Goal: Task Accomplishment & Management: Complete application form

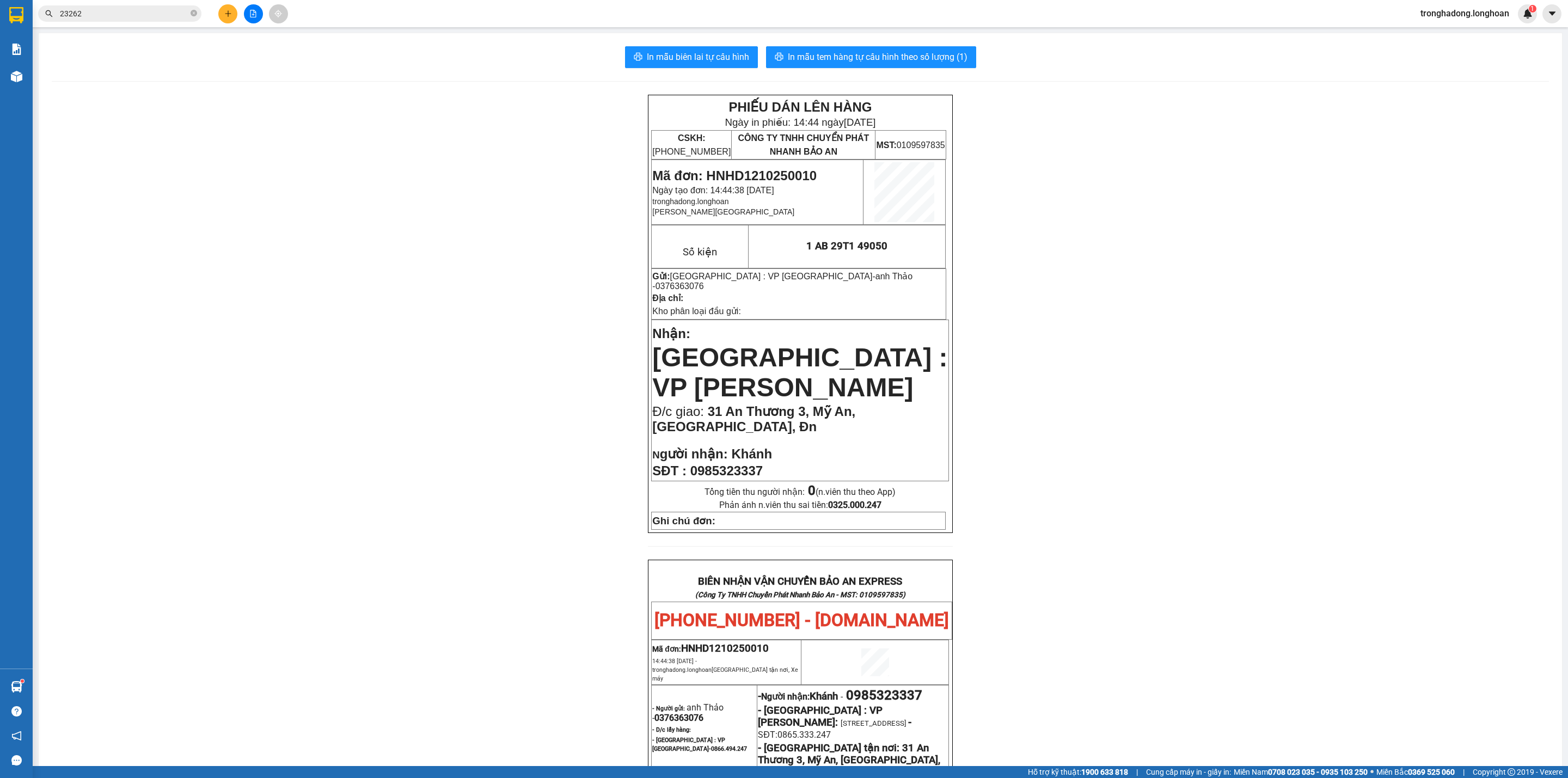
click at [227, 13] on icon "plus" at bounding box center [228, 13] width 6 height 1
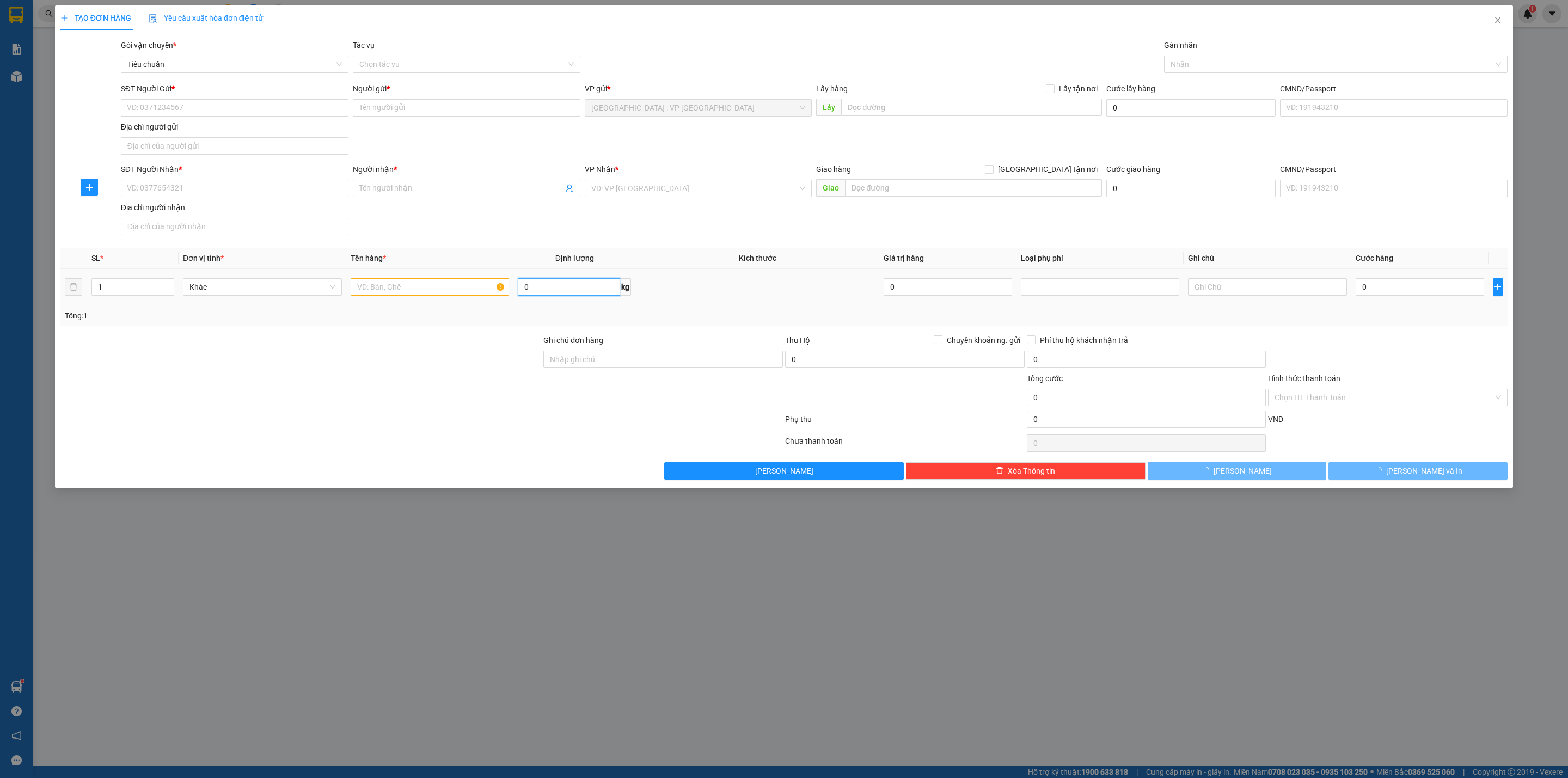
click at [575, 291] on input "0" at bounding box center [569, 287] width 102 height 18
click at [575, 276] on td "0 kg" at bounding box center [575, 287] width 122 height 37
click at [576, 287] on input "0" at bounding box center [569, 287] width 102 height 18
type input "48"
click at [416, 293] on input "text" at bounding box center [430, 287] width 159 height 18
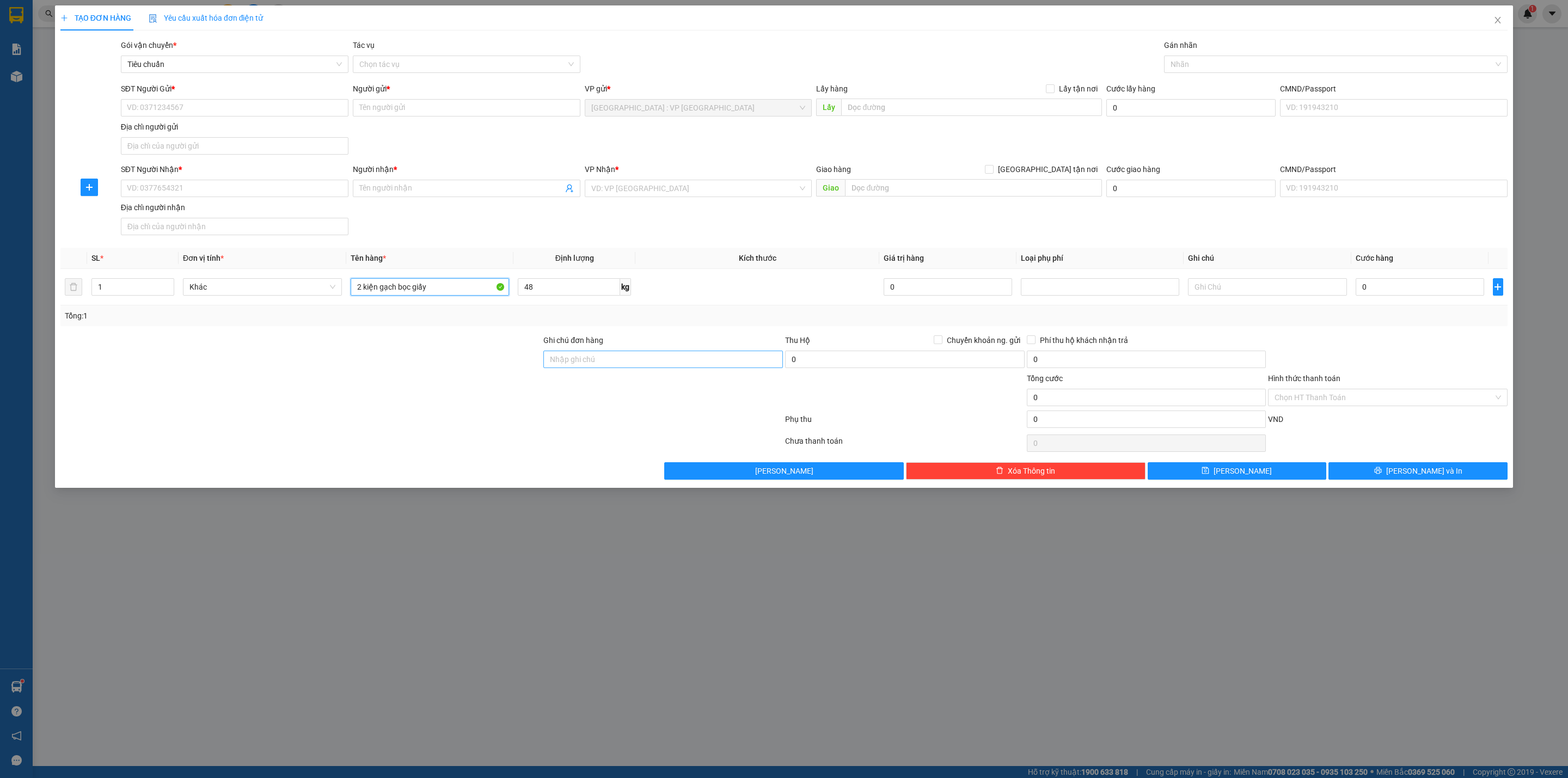
type input "2 kiện gạch bọc giấy"
click at [600, 364] on input "Ghi chú đơn hàng" at bounding box center [662, 360] width 239 height 18
click at [760, 365] on input "HÀNG DỄ VỠ CHÚ Ý BỐC XẾP NHẸ TAY KHÔNG ĐÈ HÀNG ( HƯ VỠ KHÔNG ĐỀN GIÁ TRỊ HÀNG )" at bounding box center [662, 360] width 239 height 18
drag, startPoint x: 723, startPoint y: 360, endPoint x: 771, endPoint y: 365, distance: 48.3
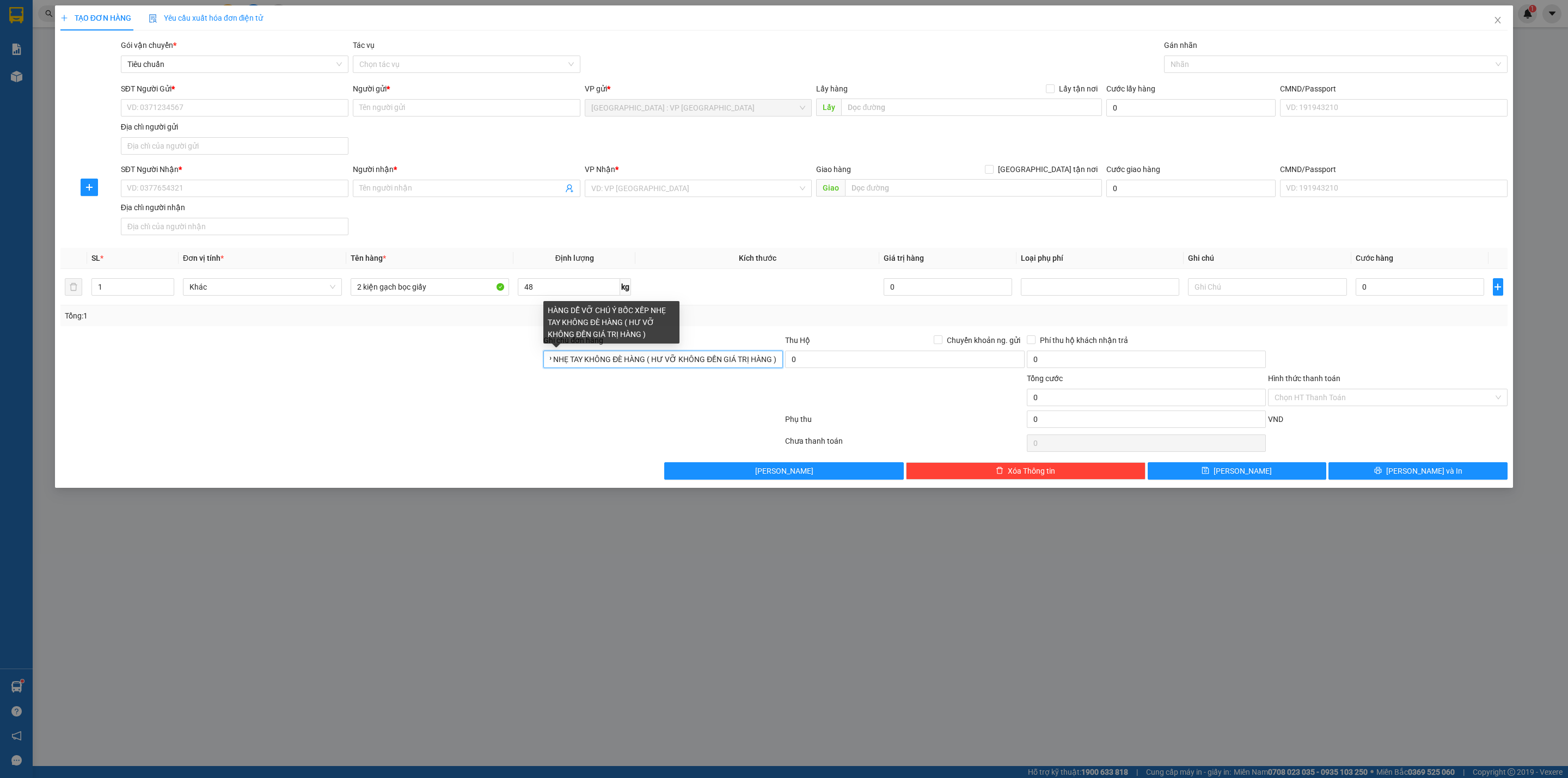
click at [771, 365] on input "HÀNG DỄ VỠ CHÚ Ý BỐC XẾP NHẸ TAY KHÔNG ĐÈ HÀNG ( HƯ VỠ KHÔNG ĐỀN GIÁ TRỊ HÀNG )" at bounding box center [662, 360] width 239 height 18
type input "HÀNG DỄ VỠ CHÚ Ý BỐC XẾP NHẸ TAY KHÔNG ĐÈ HÀNG ( HƯ VỠ KHÔNG ĐỀN )"
click at [370, 372] on div at bounding box center [301, 354] width 483 height 38
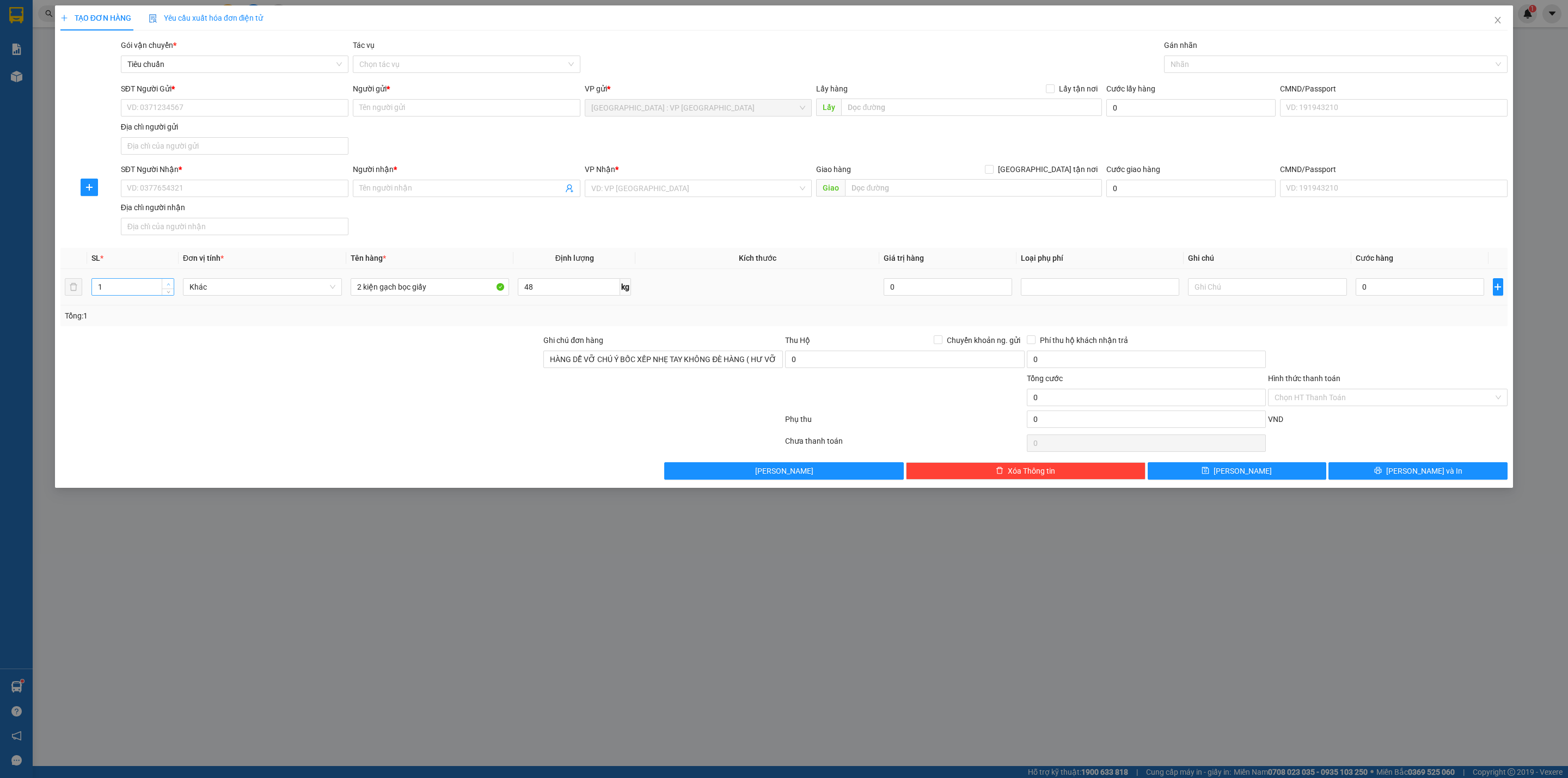
type input "2"
click at [170, 284] on span "up" at bounding box center [168, 284] width 7 height 7
click at [368, 379] on div at bounding box center [301, 391] width 483 height 38
click at [727, 689] on div "TẠO ĐƠN HÀNG Yêu cầu xuất hóa đơn điện tử Transit Pickup Surcharge Ids Transit …" at bounding box center [784, 389] width 1568 height 778
click at [186, 100] on input "SĐT Người Gửi *" at bounding box center [234, 108] width 228 height 18
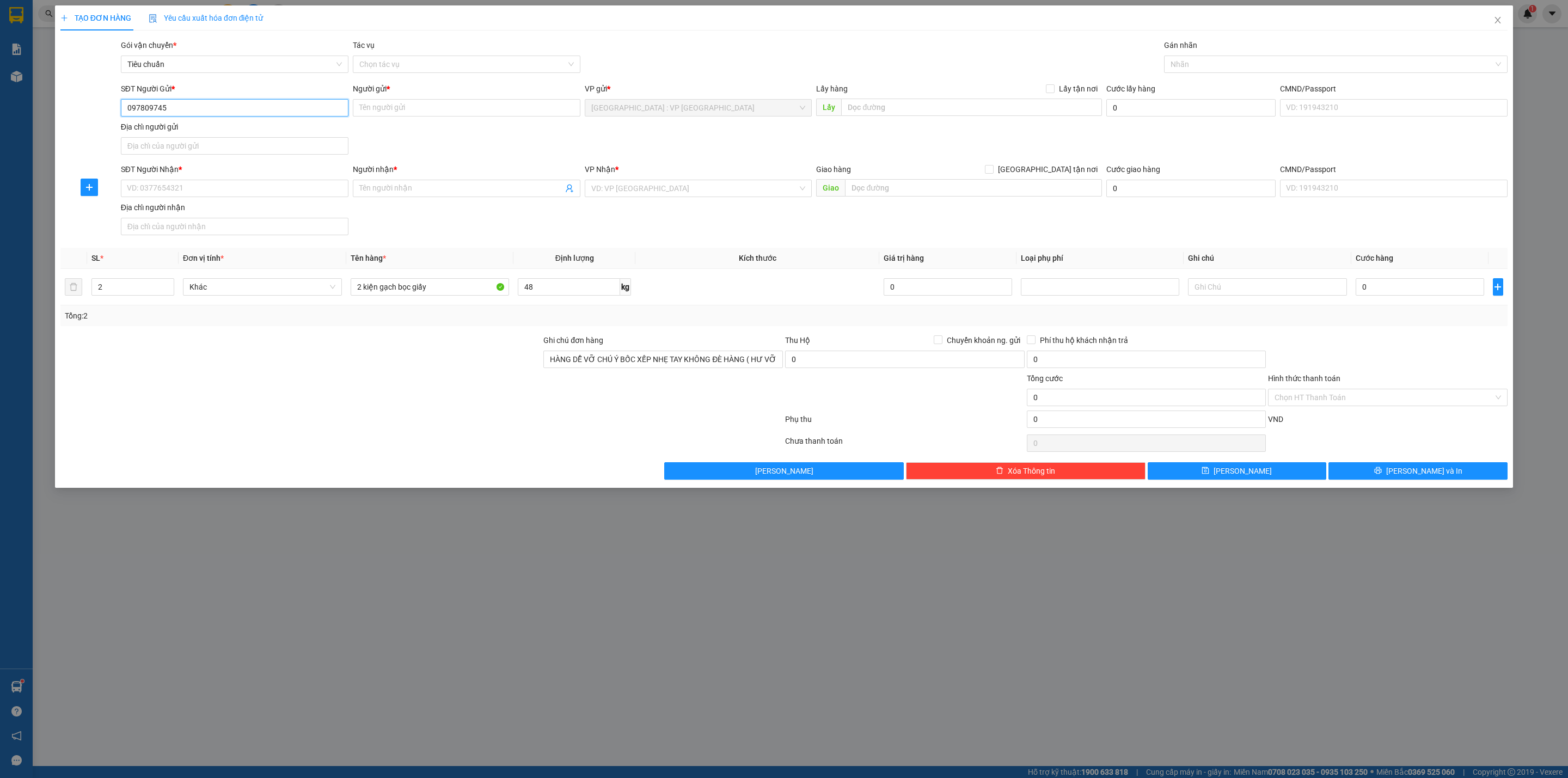
type input "0978097458"
click at [200, 105] on input "0978097458" at bounding box center [234, 108] width 228 height 18
click at [195, 122] on div "0978097458 - hội" at bounding box center [234, 131] width 228 height 18
type input "hội"
checkbox input "true"
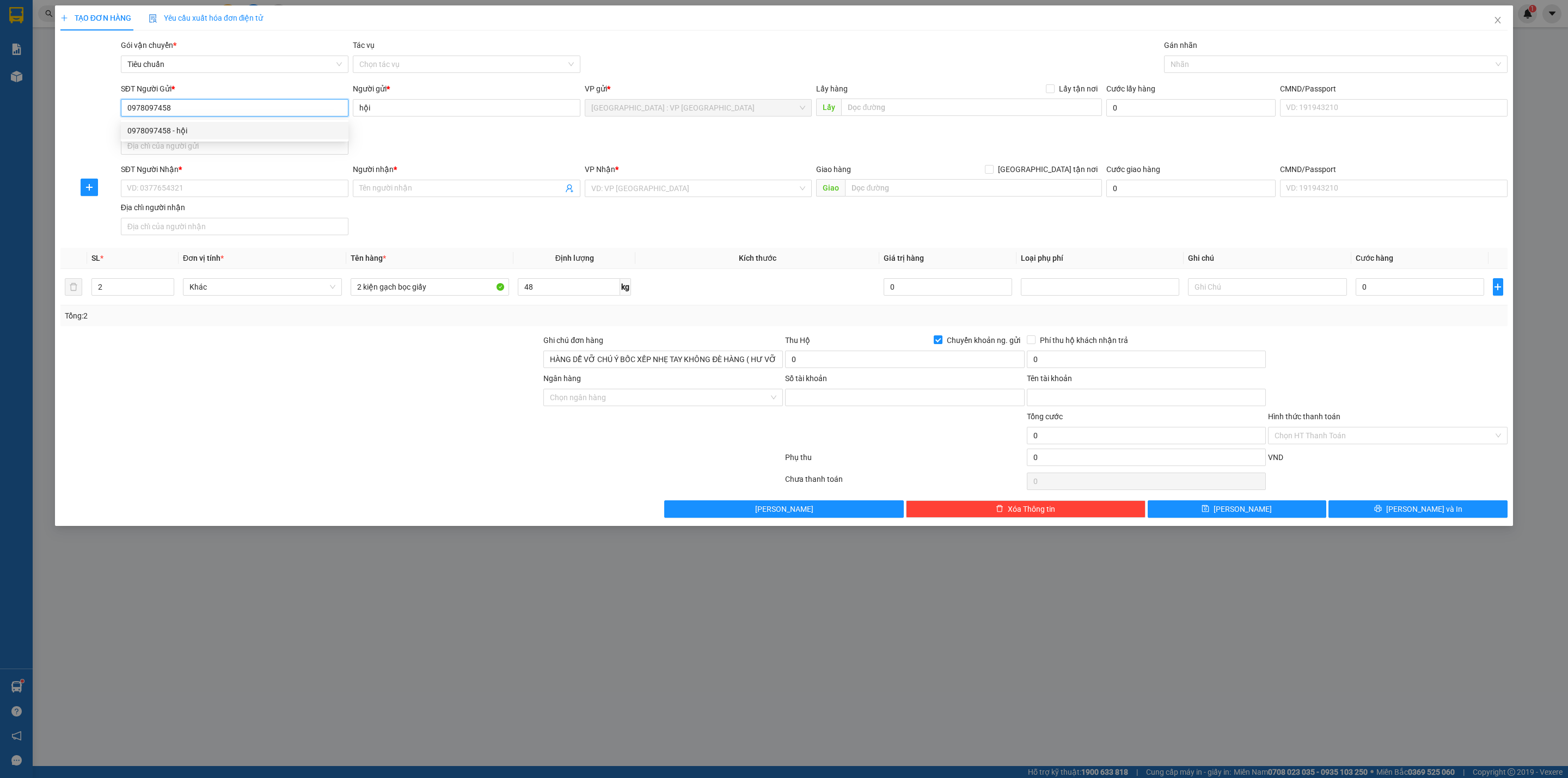
type input "1505202066666"
type input "Phùng Xuân Hội"
type input "0978097458"
click at [197, 189] on input "SĐT Người Nhận *" at bounding box center [234, 189] width 228 height 18
click at [195, 190] on input "0961908968" at bounding box center [234, 189] width 228 height 18
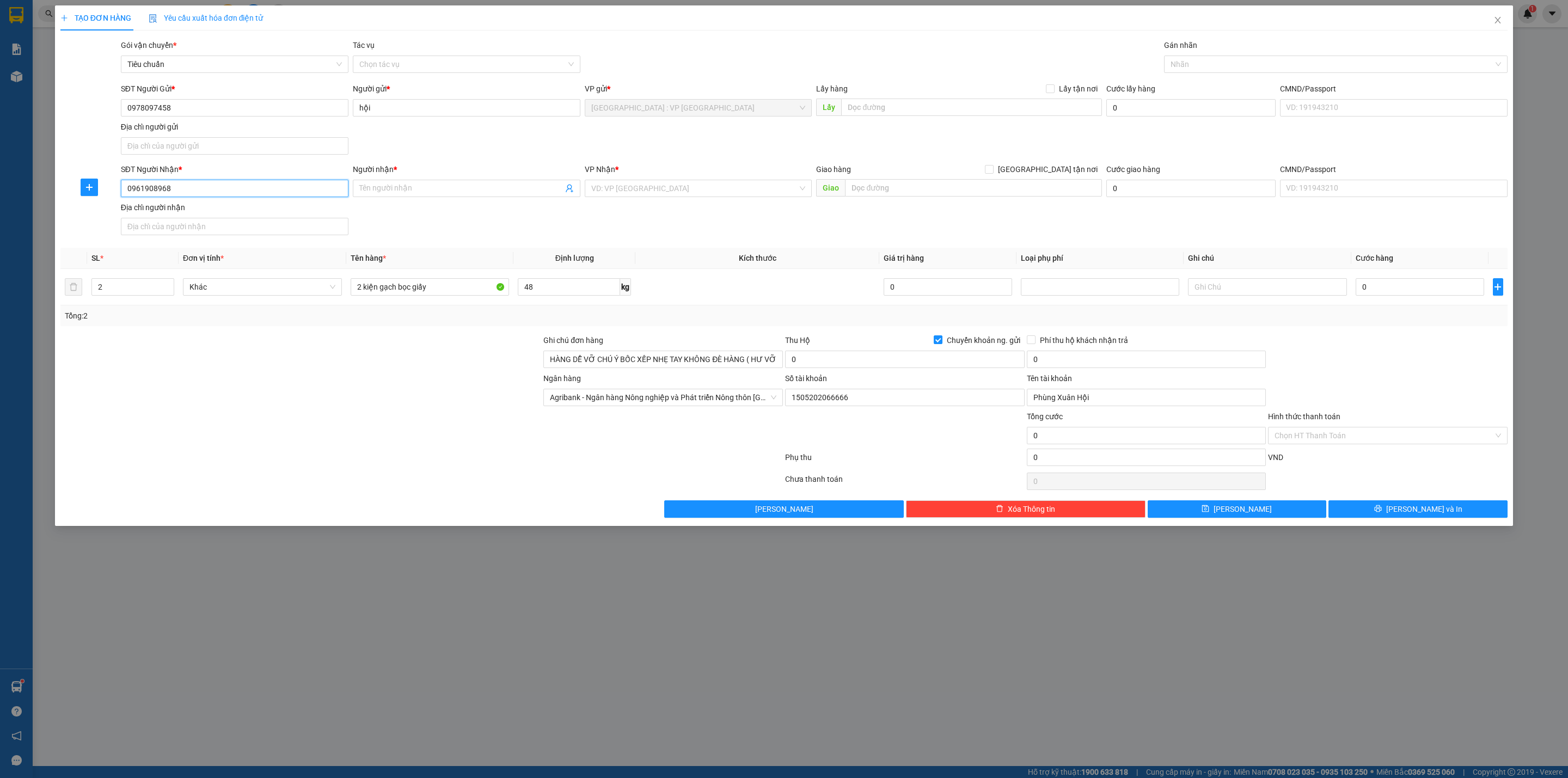
drag, startPoint x: 188, startPoint y: 189, endPoint x: 74, endPoint y: 185, distance: 114.1
click at [74, 185] on div "SĐT Người Nhận * 0961908968 0961908968 Người nhận * Tên người nhận VP Nhận * VD…" at bounding box center [784, 201] width 1449 height 76
type input "0961908968"
click at [435, 189] on input "Người nhận *" at bounding box center [461, 189] width 203 height 12
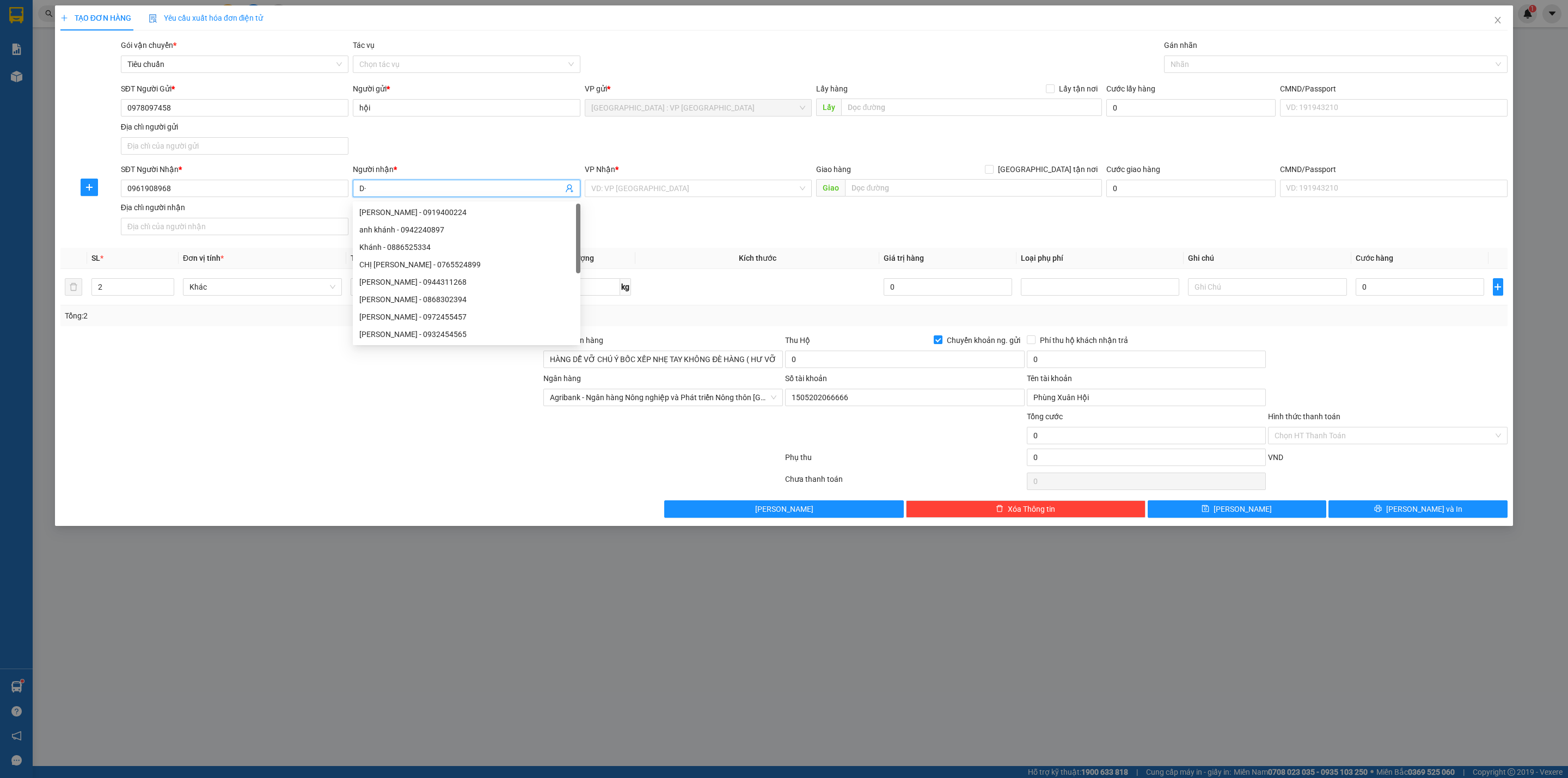
type input "D"
type input "Đ"
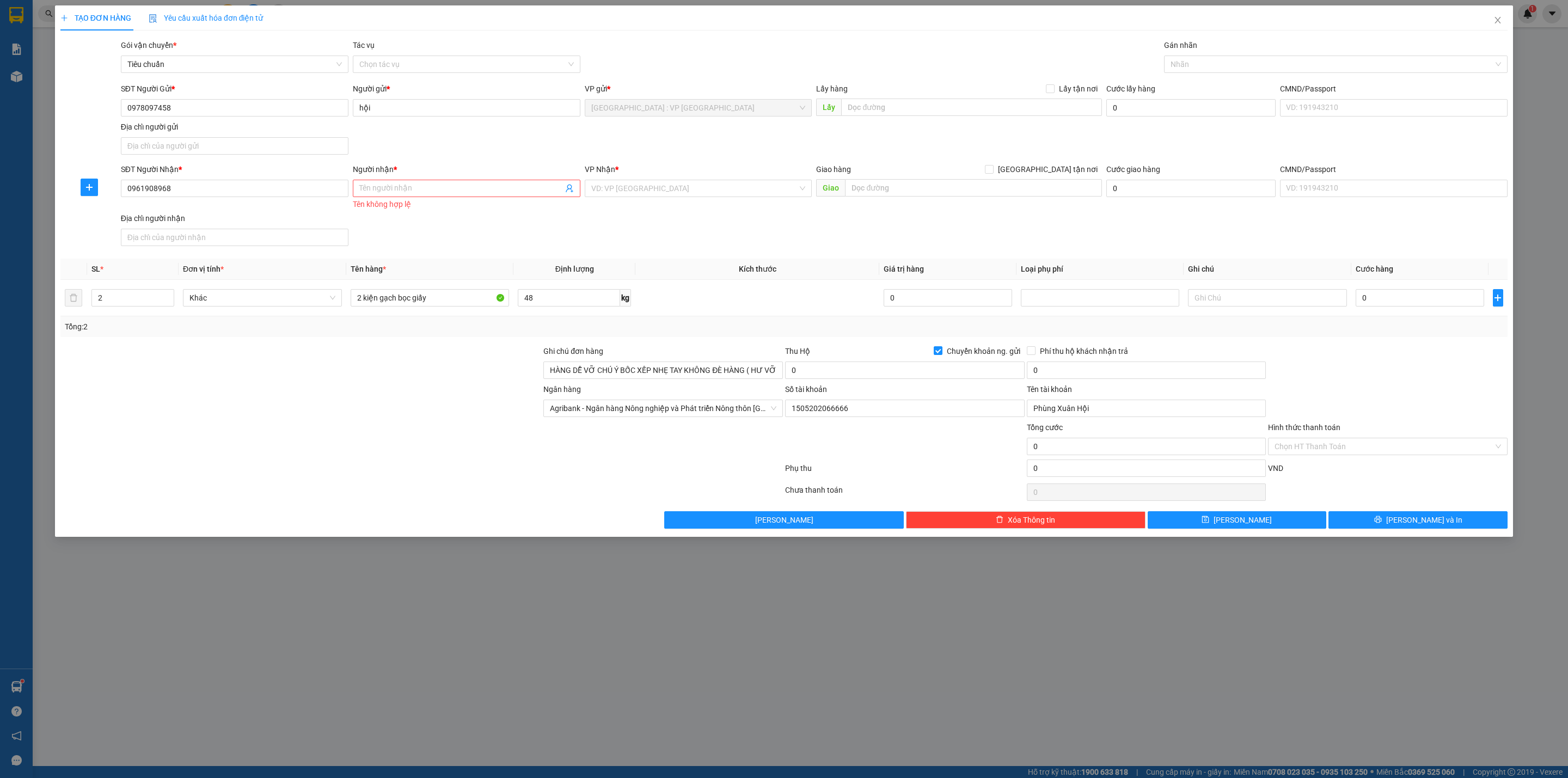
drag, startPoint x: 435, startPoint y: 189, endPoint x: 395, endPoint y: 178, distance: 41.5
click at [395, 178] on div "Người nhận *" at bounding box center [466, 172] width 228 height 16
click at [410, 183] on span at bounding box center [466, 189] width 228 height 18
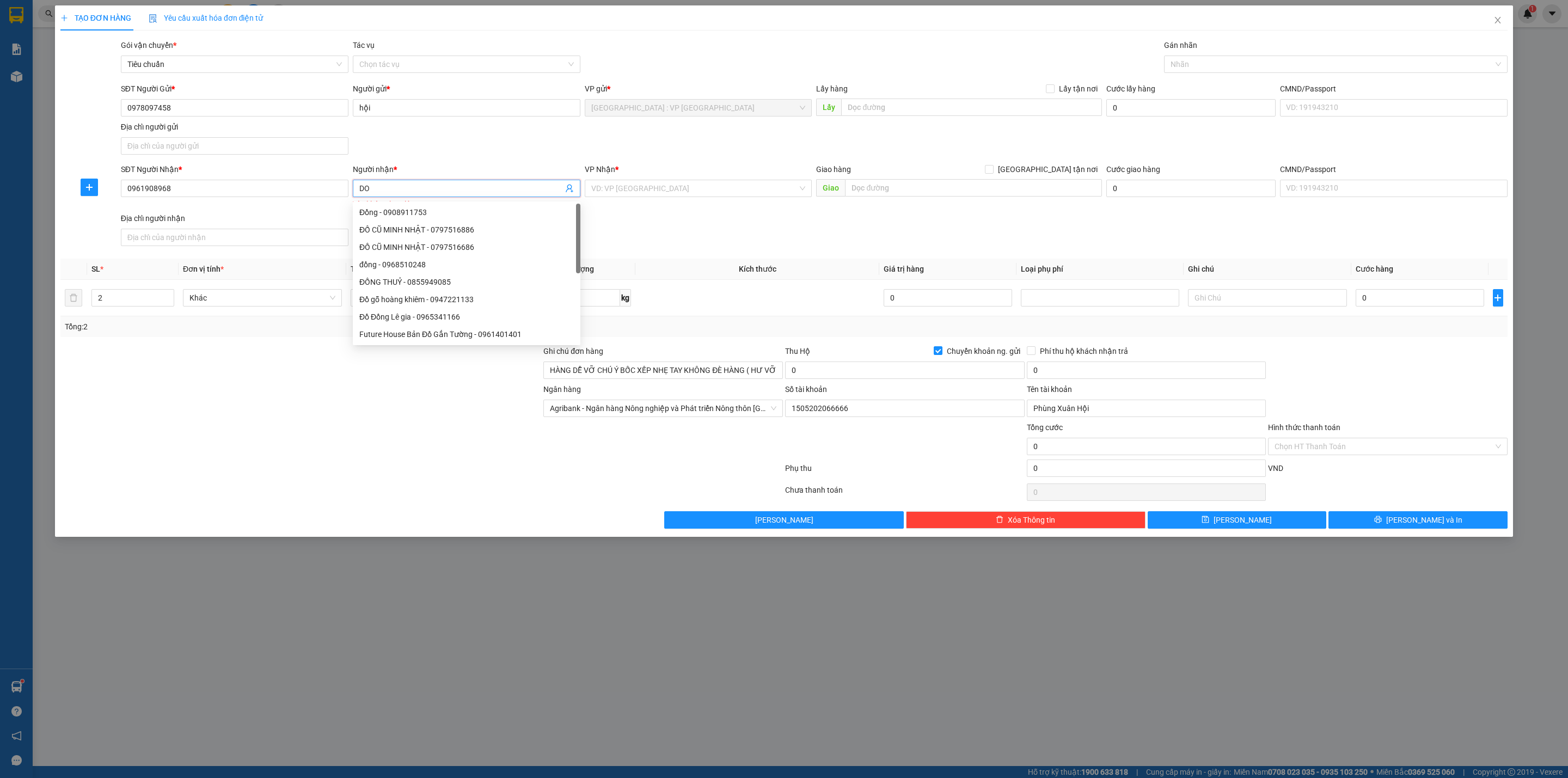
type input "D"
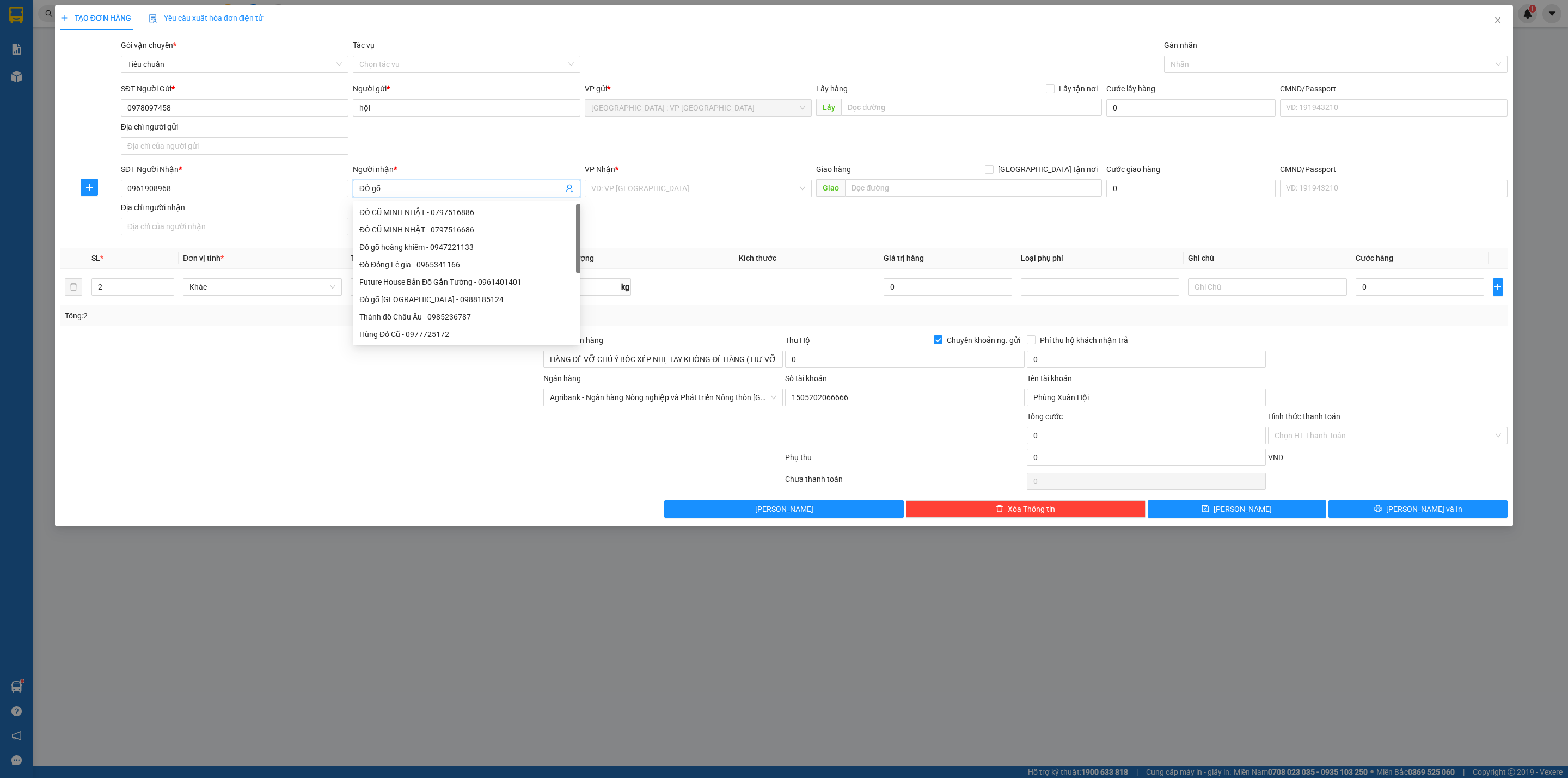
type input "ĐỒ gỗ"
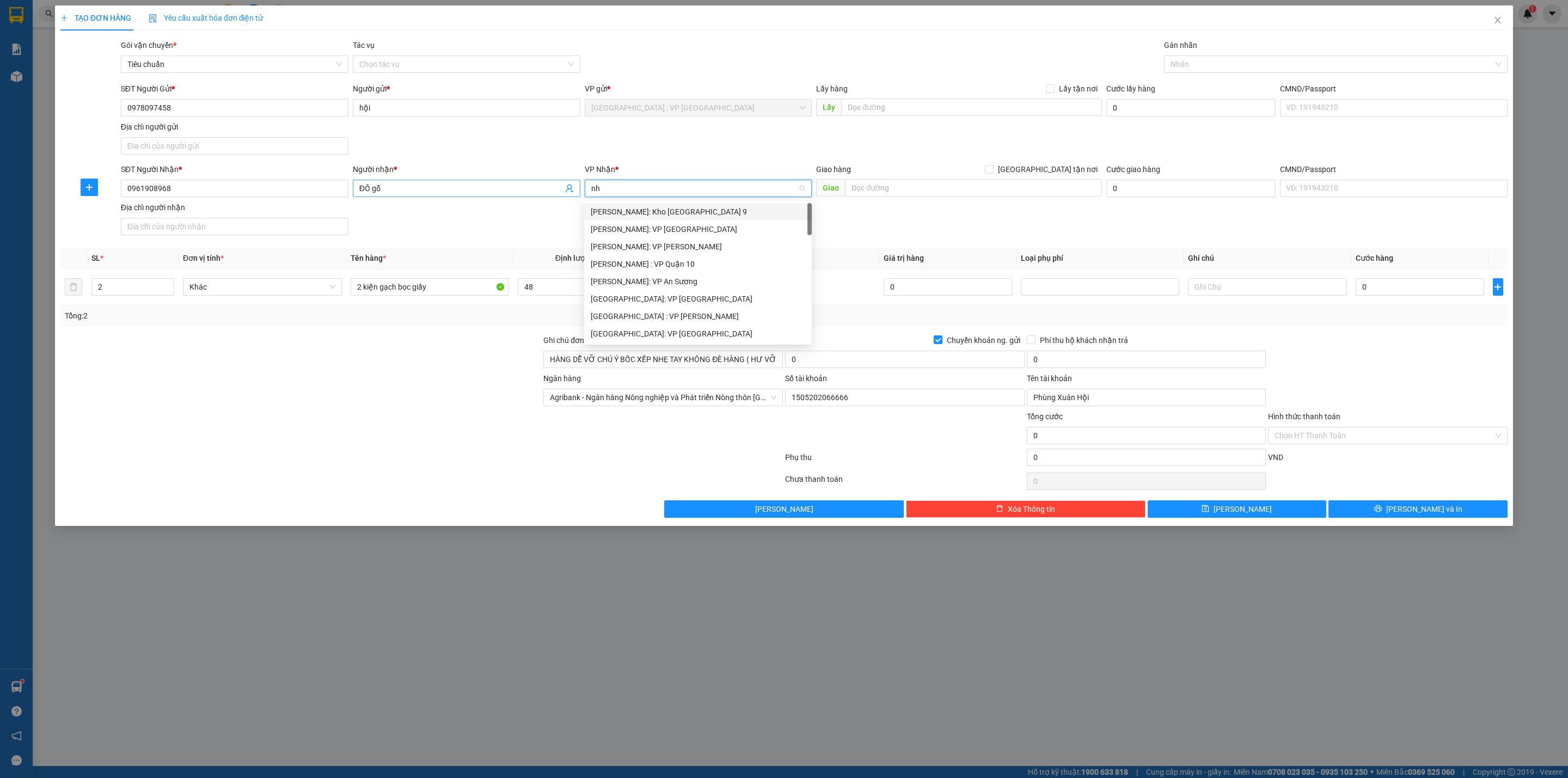
type input "nha"
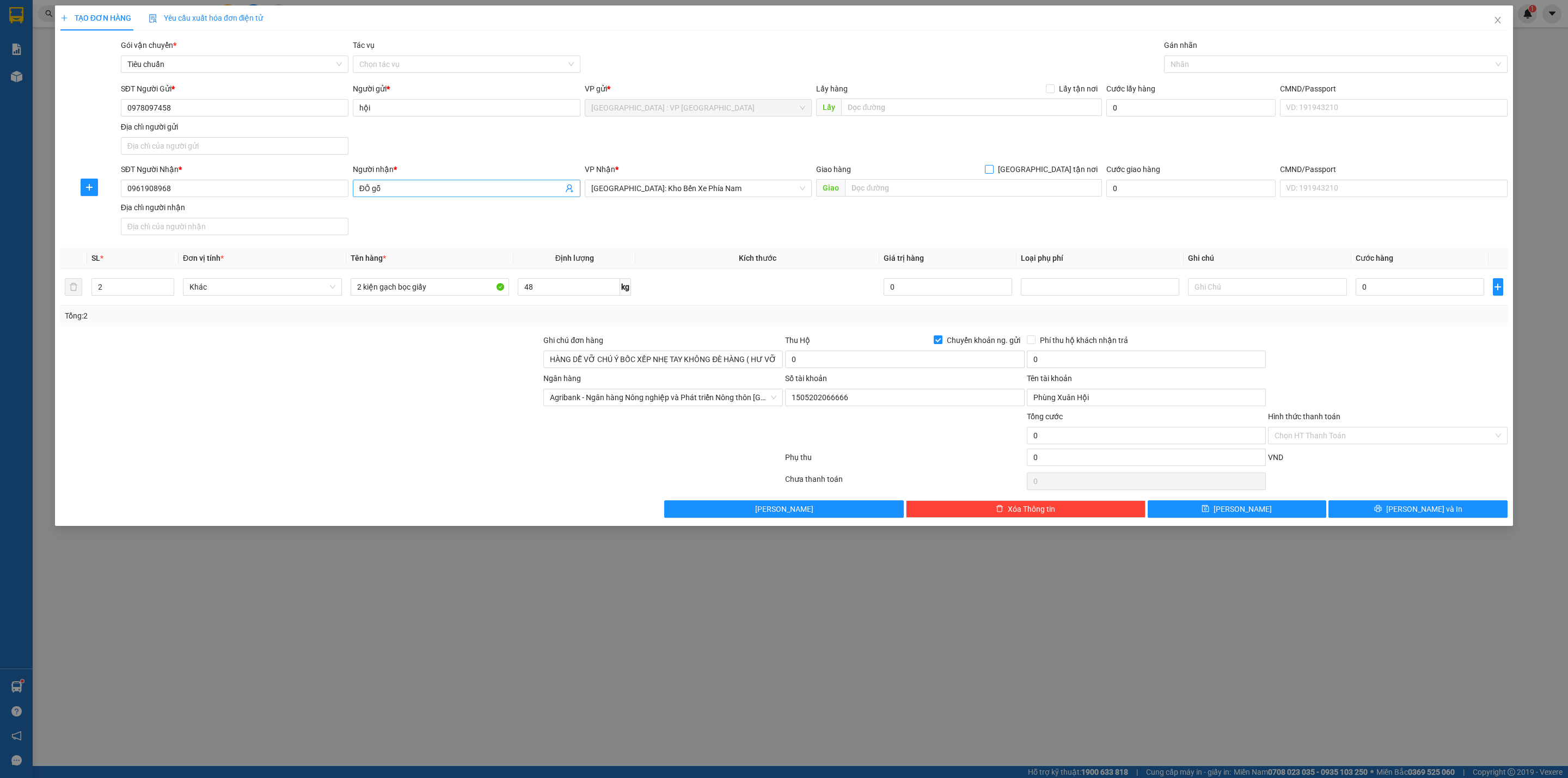
click at [985, 165] on input "[GEOGRAPHIC_DATA] tận nơi" at bounding box center [989, 169] width 7 height 7
checkbox input "true"
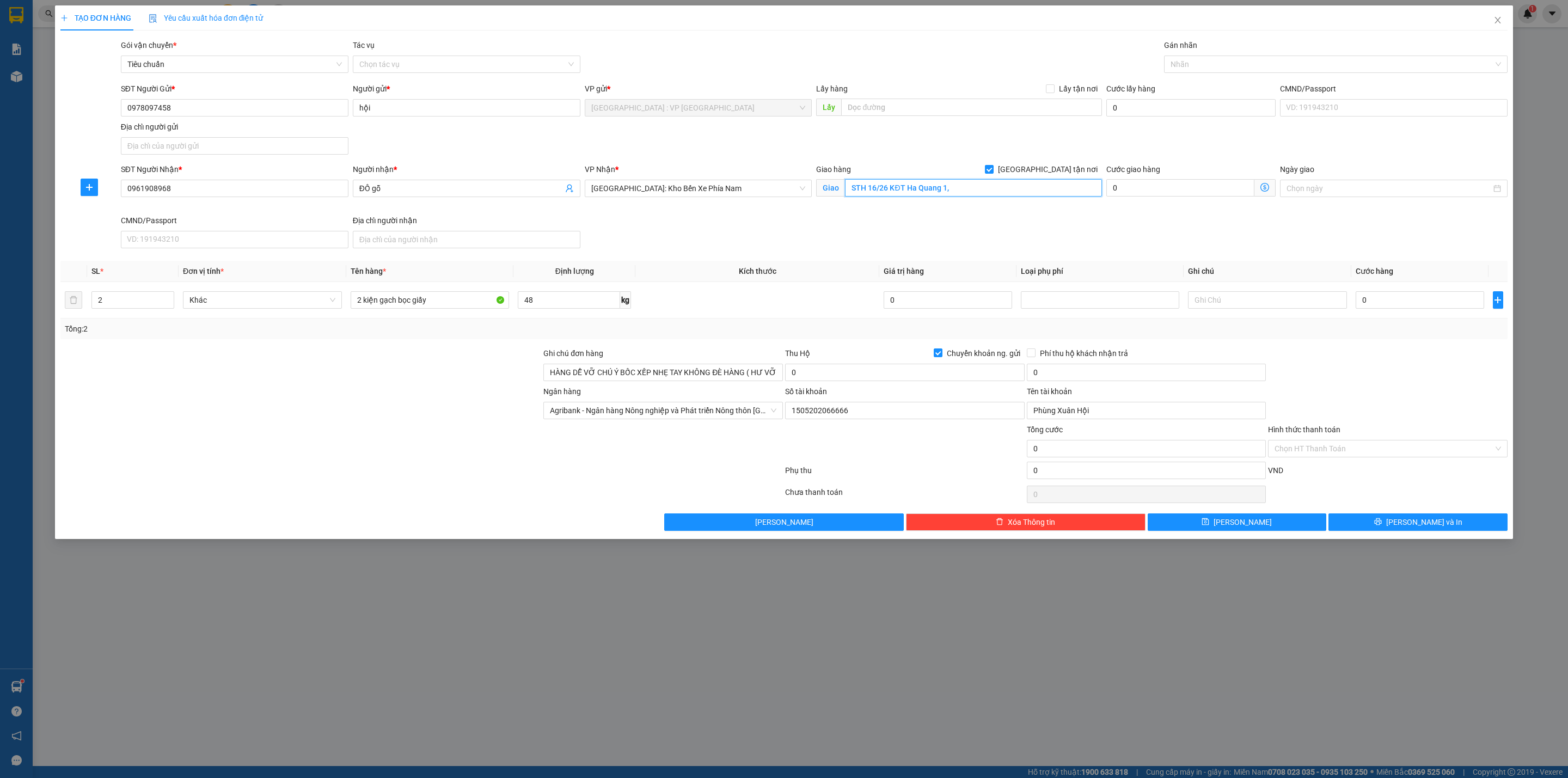
click at [973, 185] on input "STH 16/26 KĐT Ha Quang 1," at bounding box center [973, 188] width 256 height 18
click at [1233, 60] on div at bounding box center [1330, 64] width 327 height 13
type input "STH 16/26 [STREET_ADDRESS] Hải, [GEOGRAPHIC_DATA]"
type input "gia"
click at [1365, 293] on input "0" at bounding box center [1420, 300] width 128 height 18
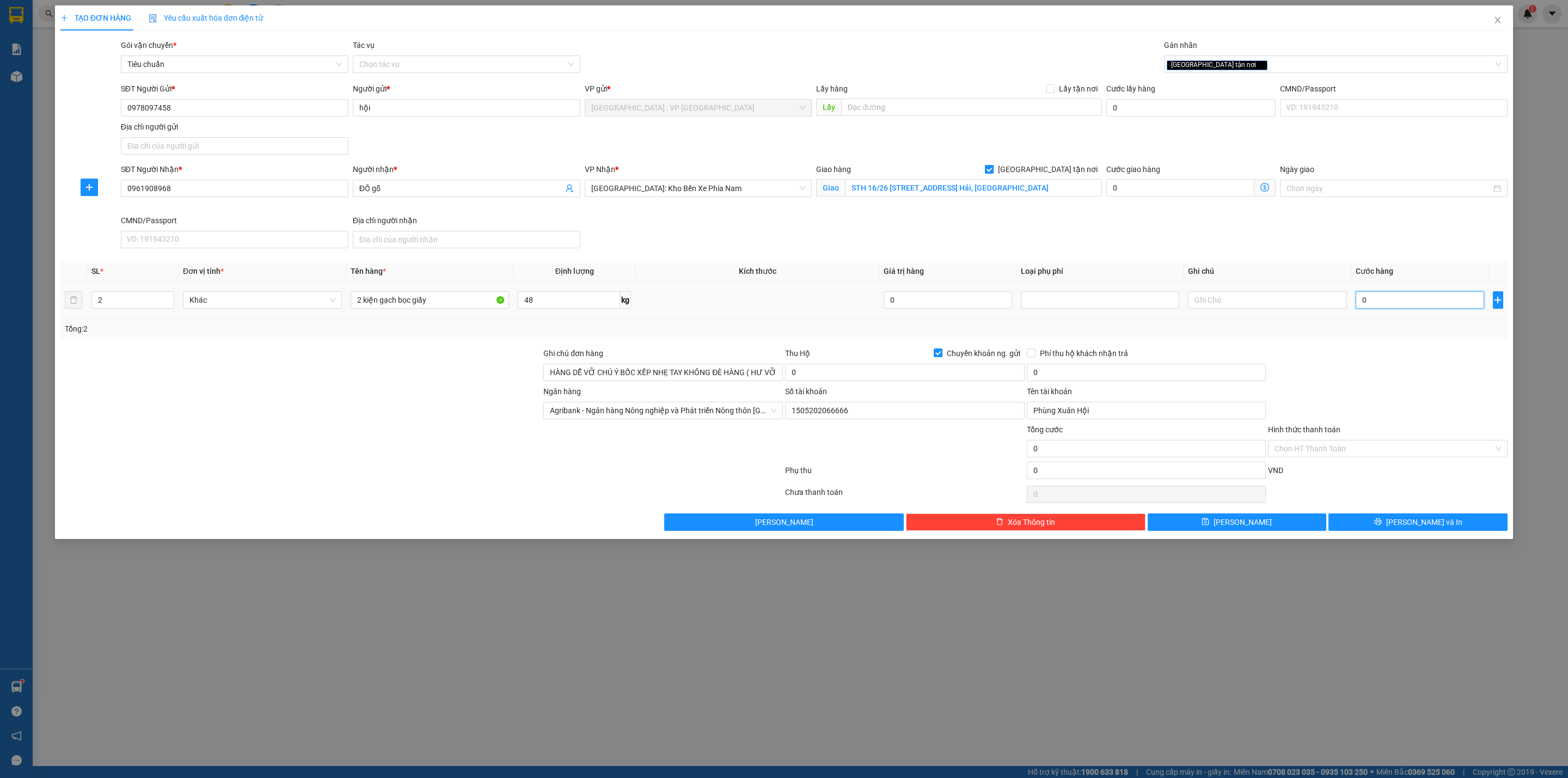
type input "3"
type input "33"
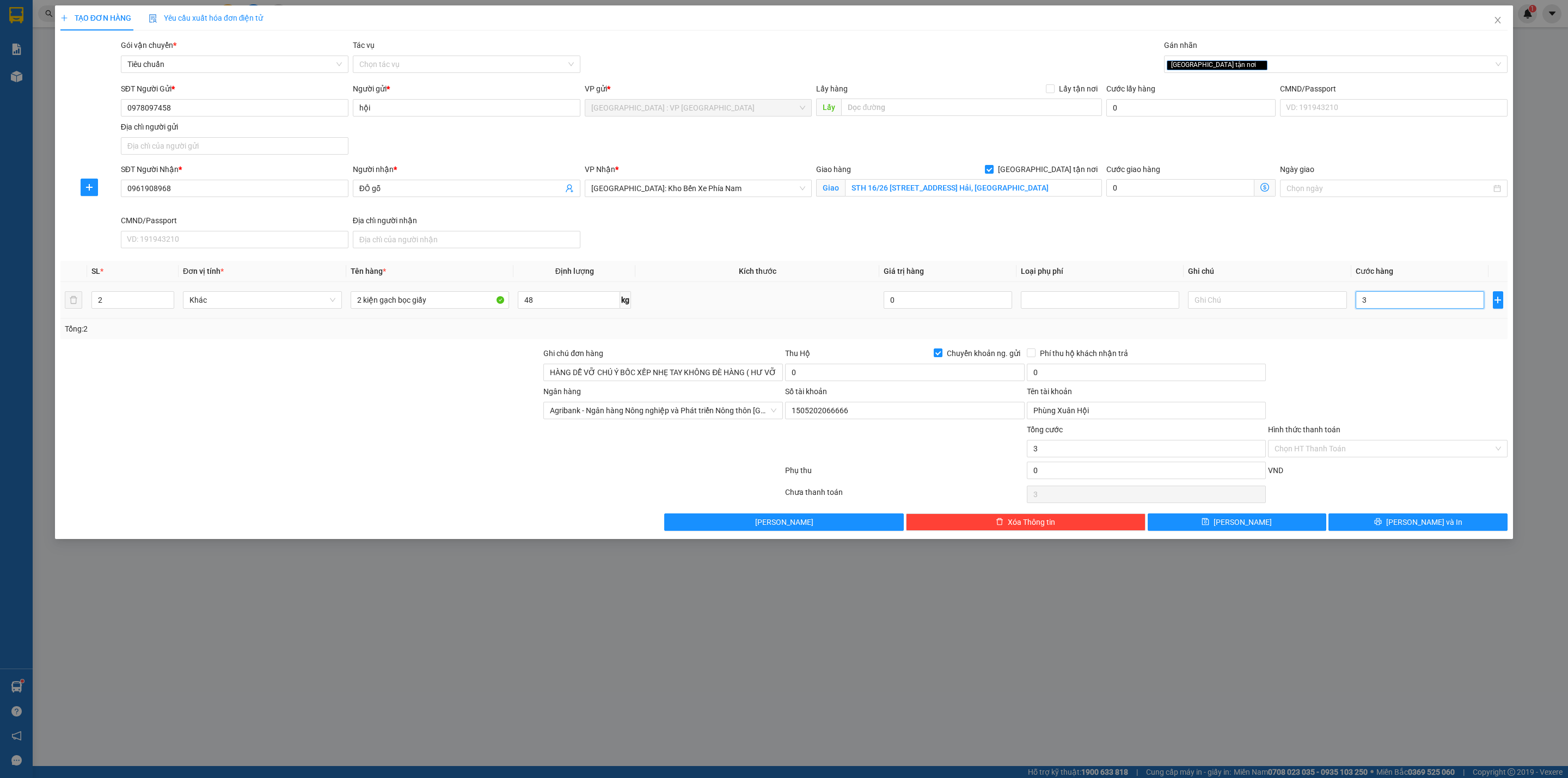
type input "33"
type input "330"
type input "3.300"
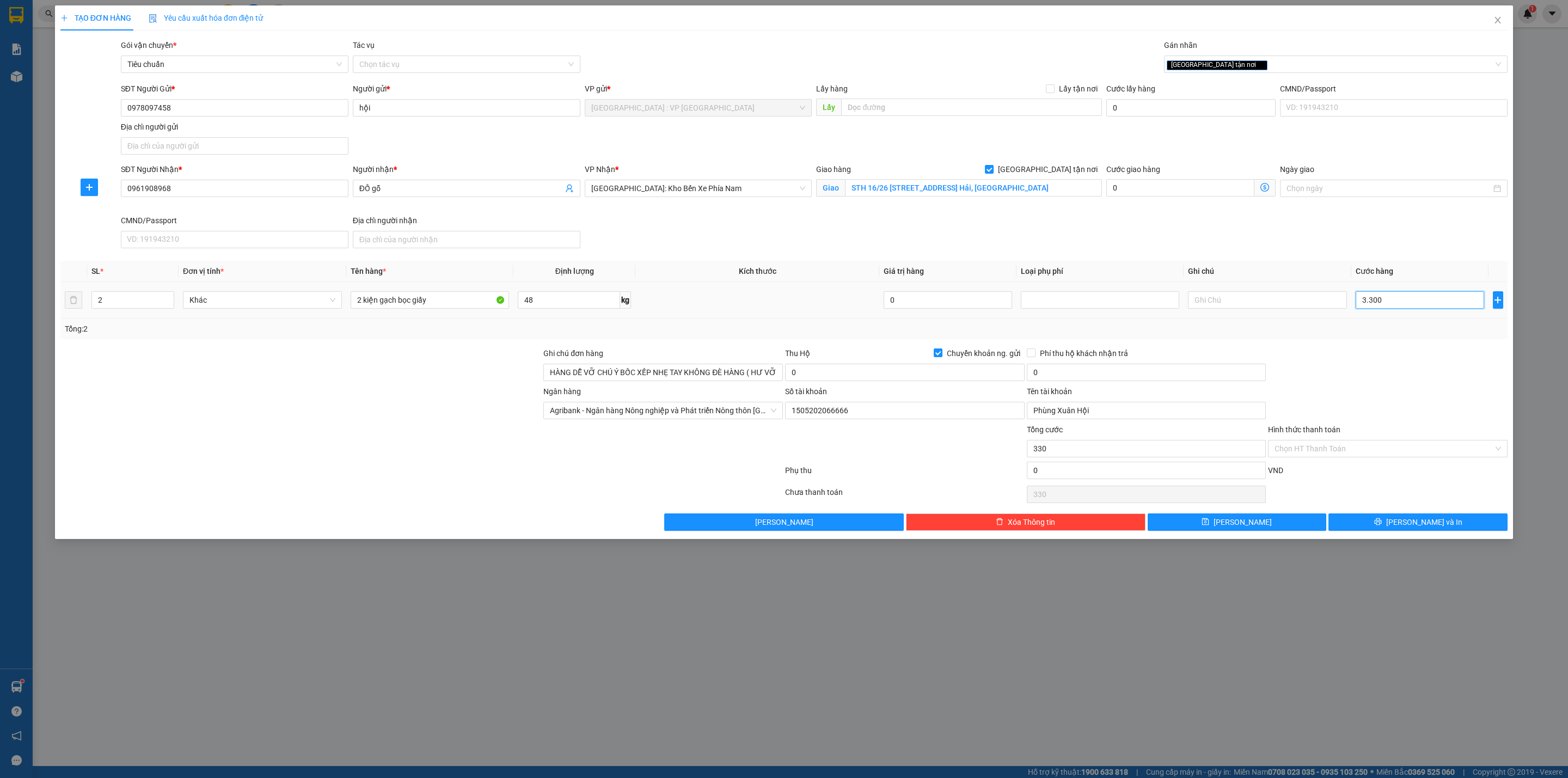
type input "3.300"
type input "33.000"
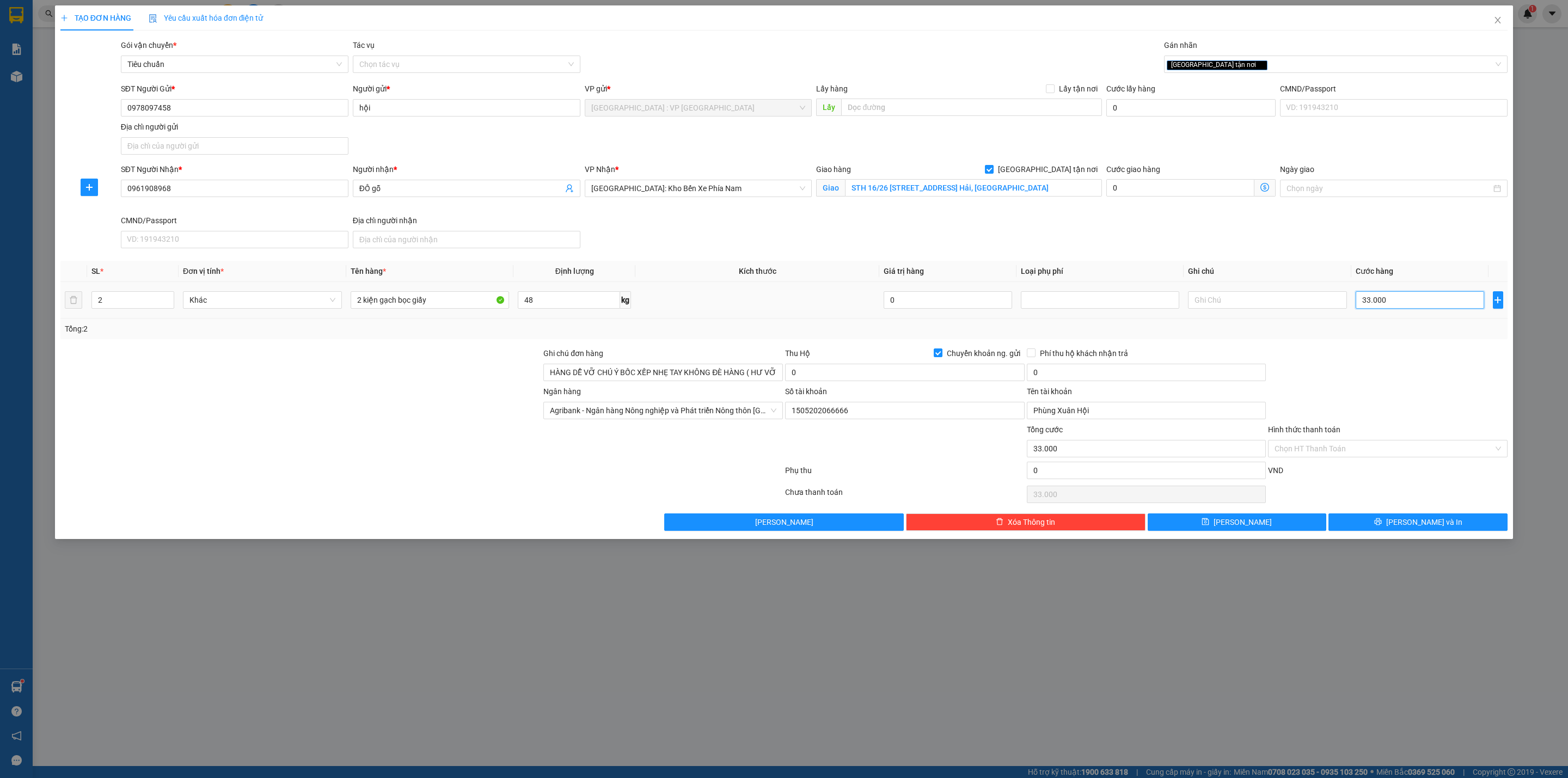
type input "330.000"
click at [1067, 475] on input "0" at bounding box center [1147, 471] width 239 height 18
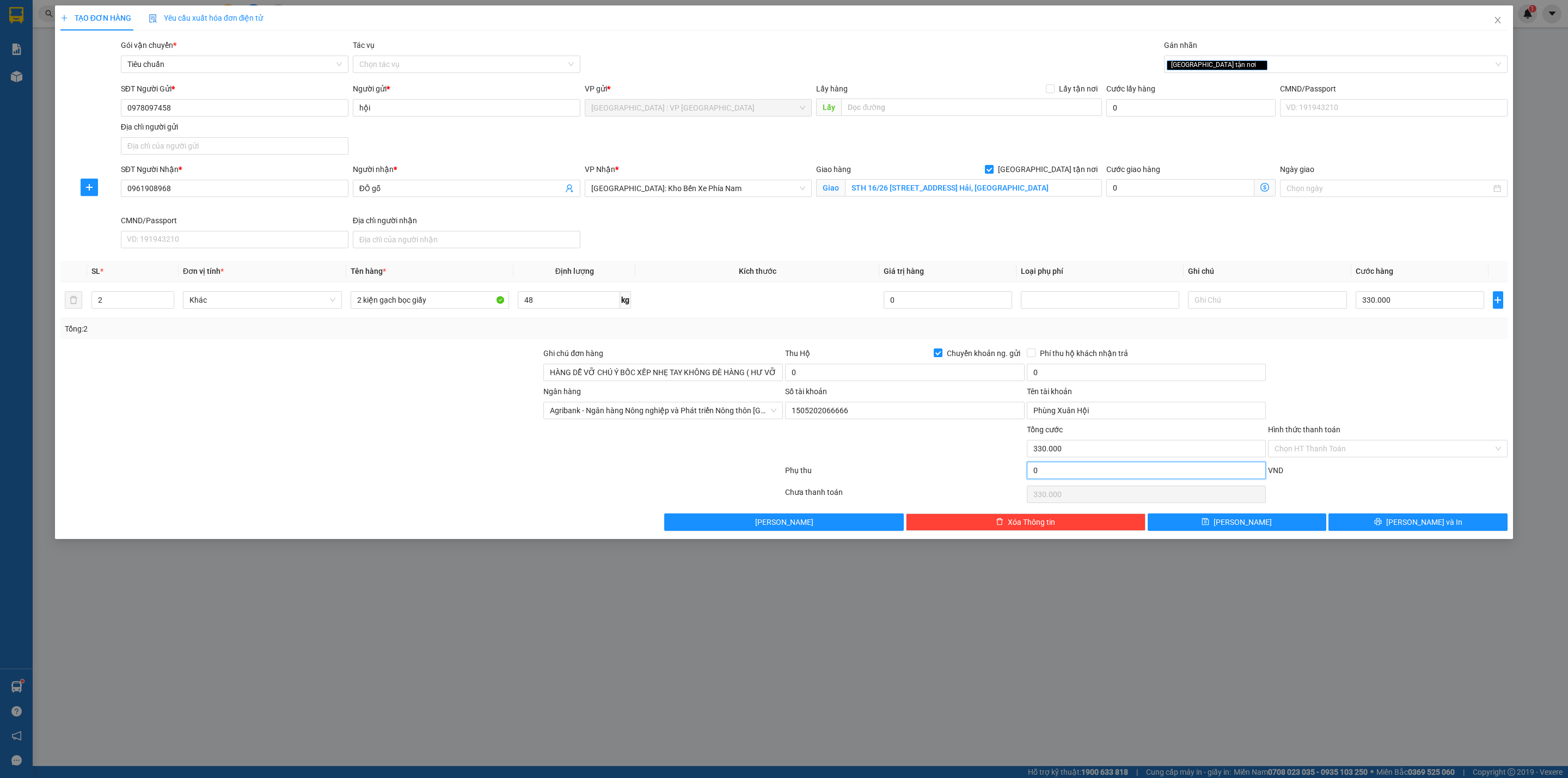
type input "330.007"
type input "7"
type input "330.007"
type input "70"
type input "330.070"
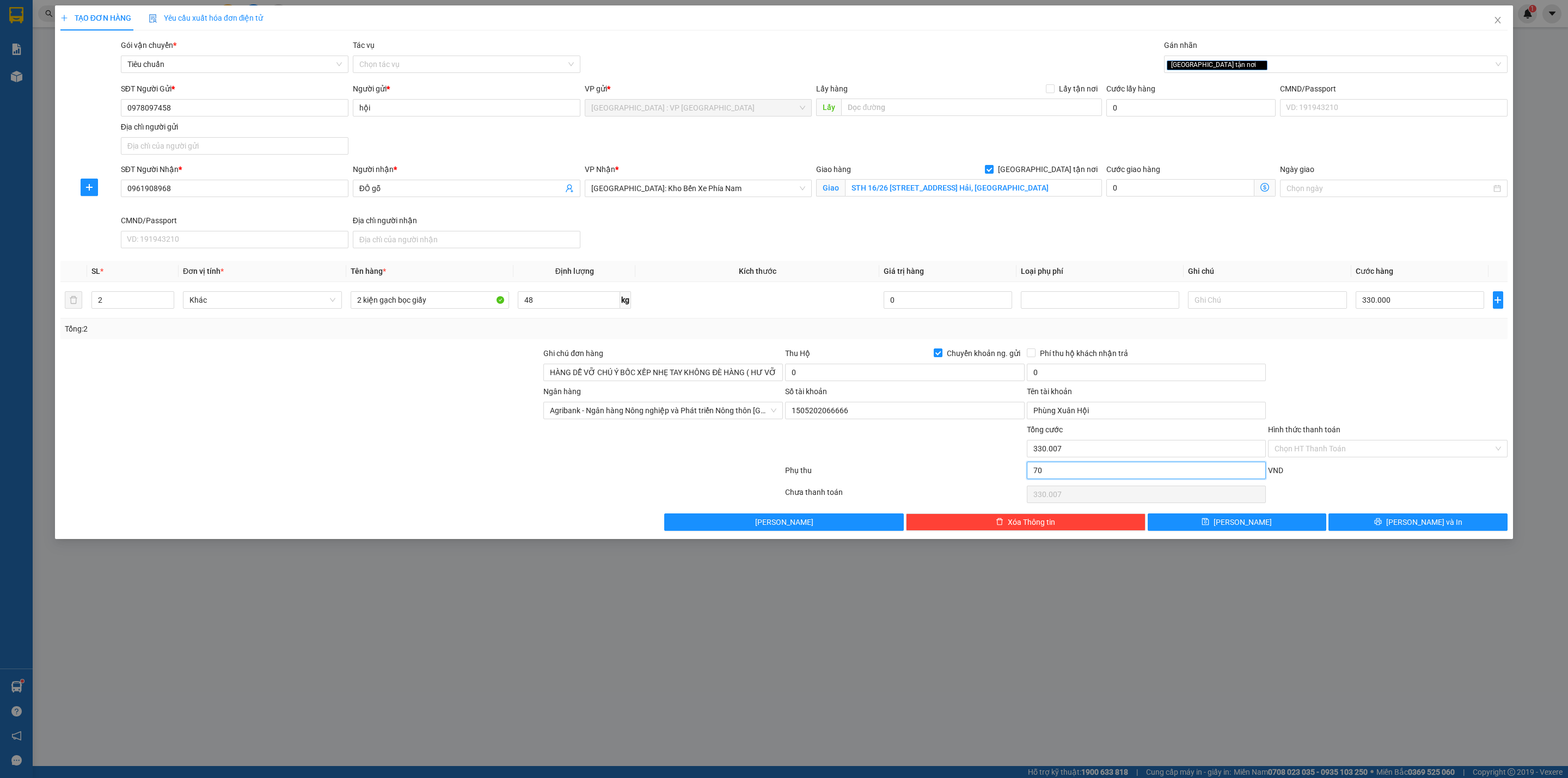
type input "330.070"
type input "330.700"
type input "700"
type input "330.700"
type input "337.000"
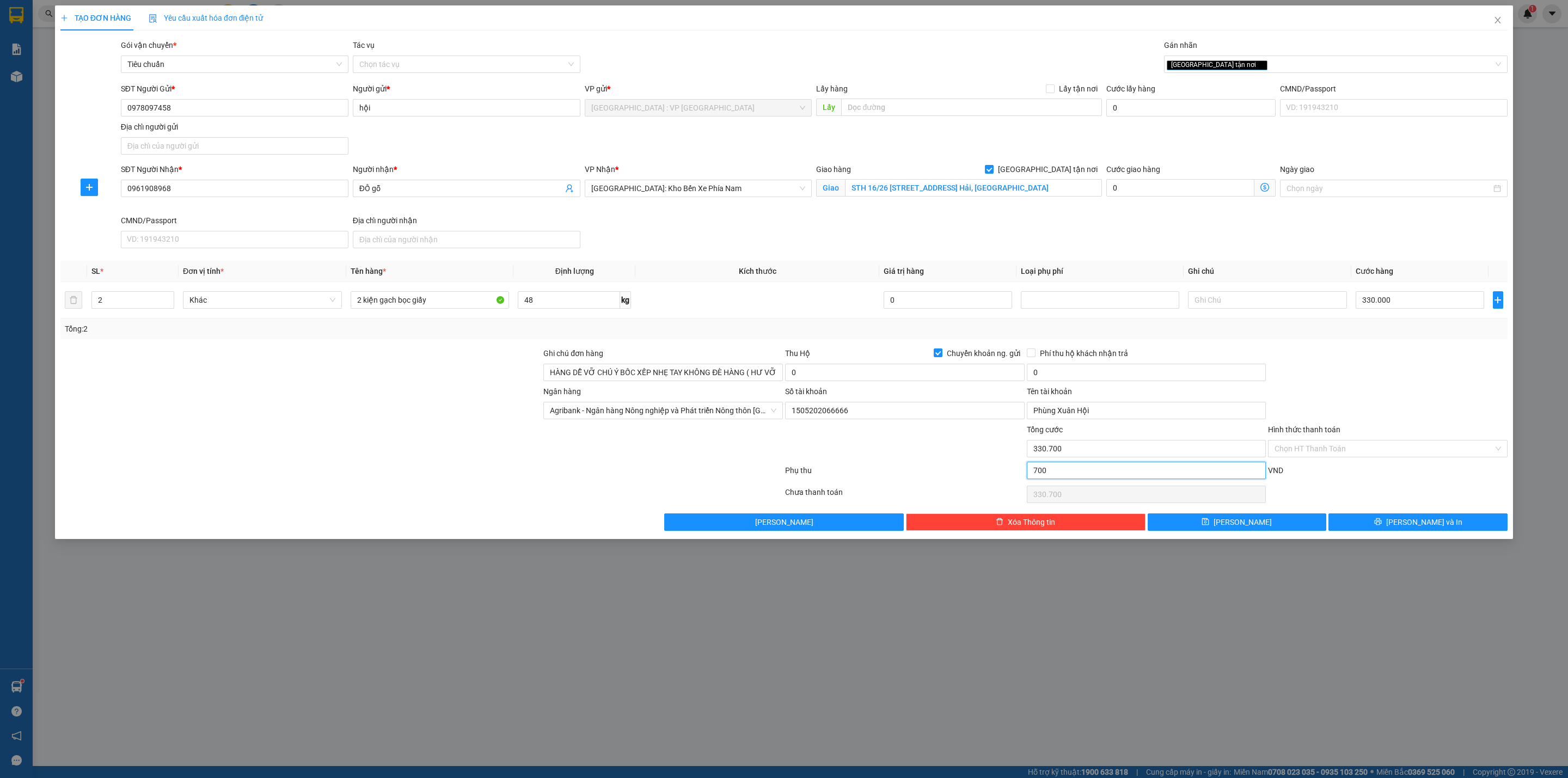
type input "7.000"
type input "337.000"
type input "400.000"
type input "70.000"
type input "400.000"
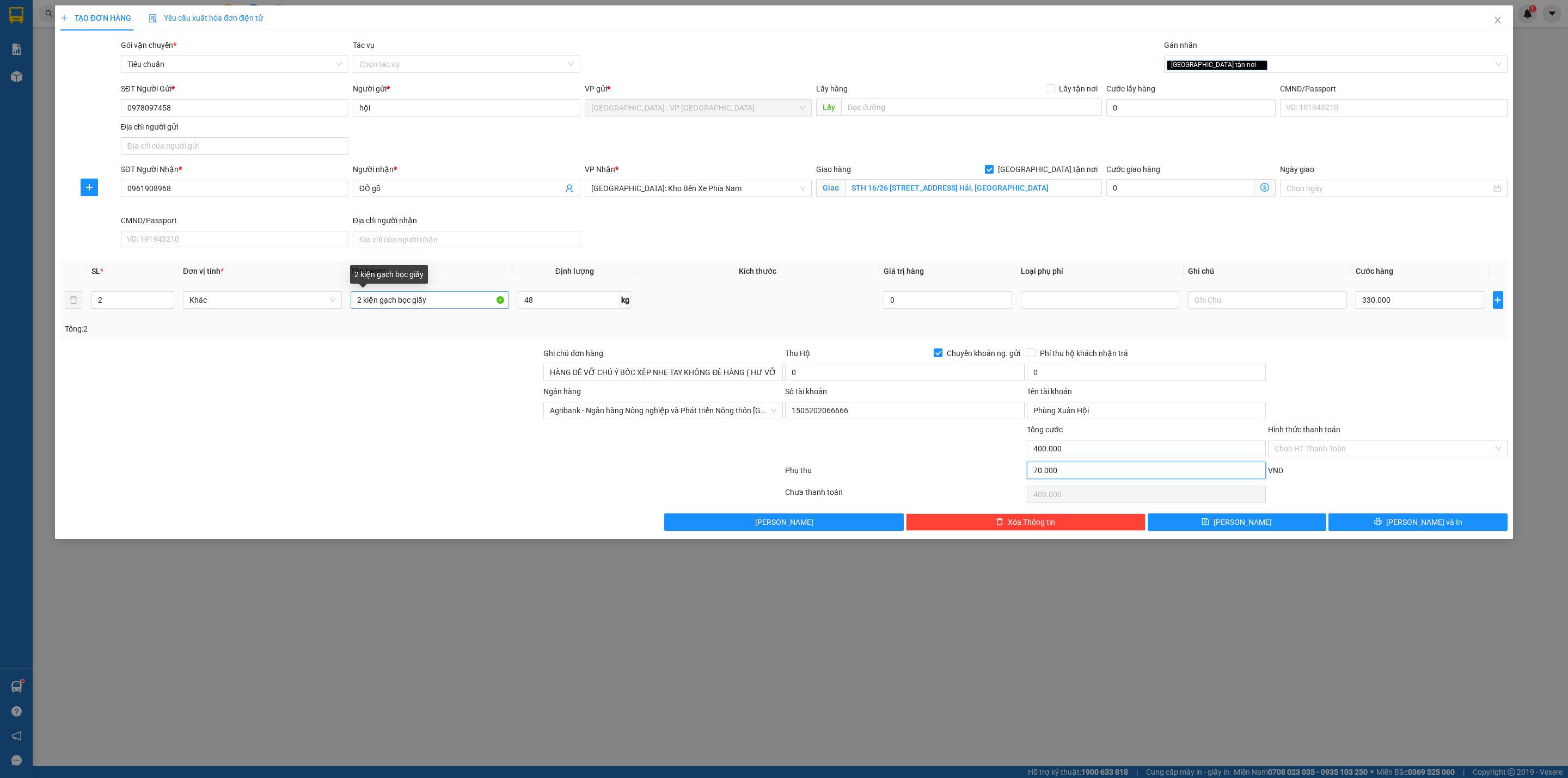
type input "70.000"
click at [430, 303] on input "2 kiện gạch bọc giấy" at bounding box center [430, 300] width 159 height 18
type input "2 kiện gạch bọc xốp"
click at [445, 422] on div at bounding box center [301, 404] width 483 height 38
click at [829, 298] on td at bounding box center [757, 301] width 244 height 37
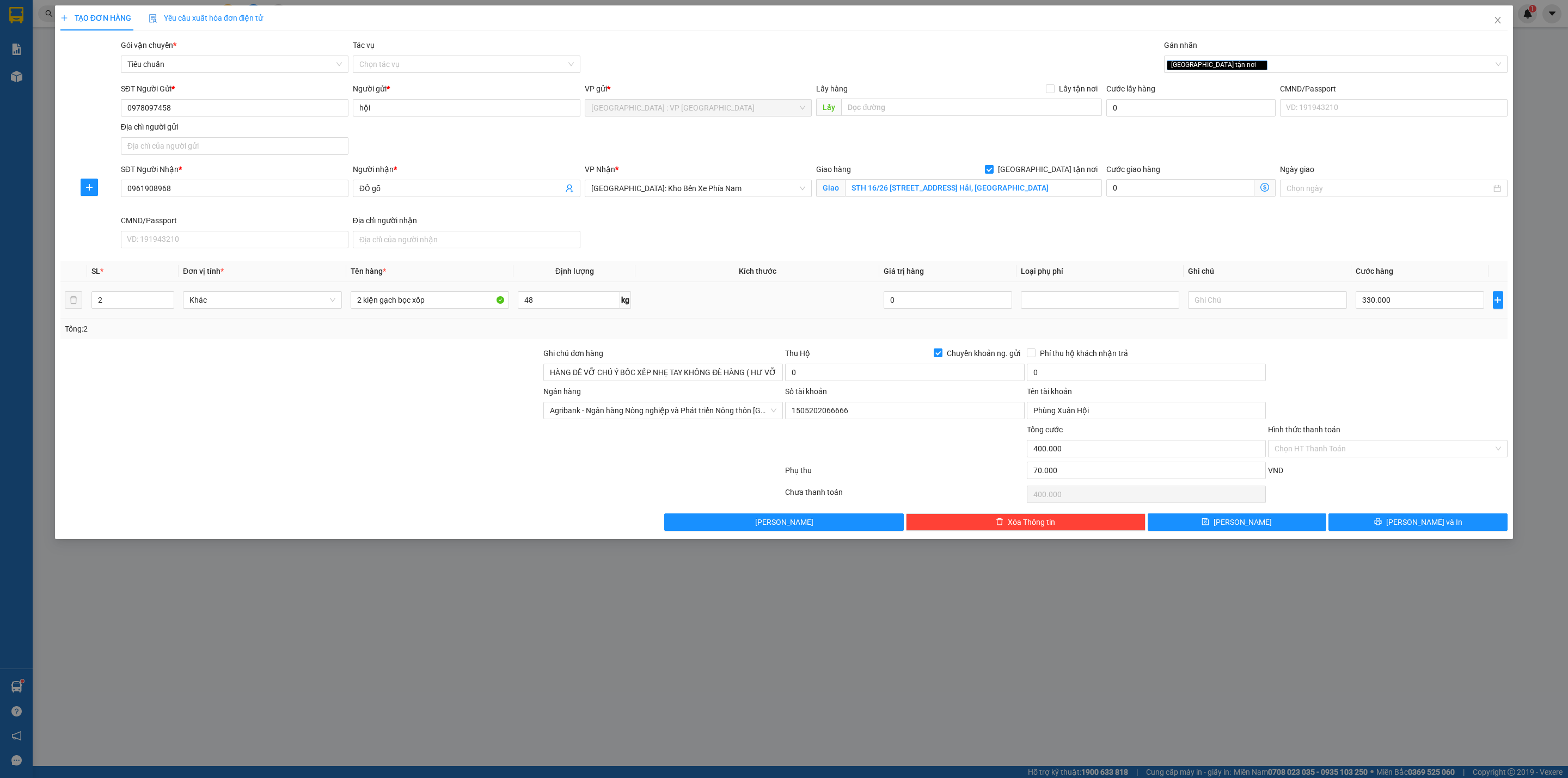
click at [770, 304] on td at bounding box center [757, 301] width 244 height 37
click at [1385, 527] on button "[PERSON_NAME] và In" at bounding box center [1418, 522] width 179 height 18
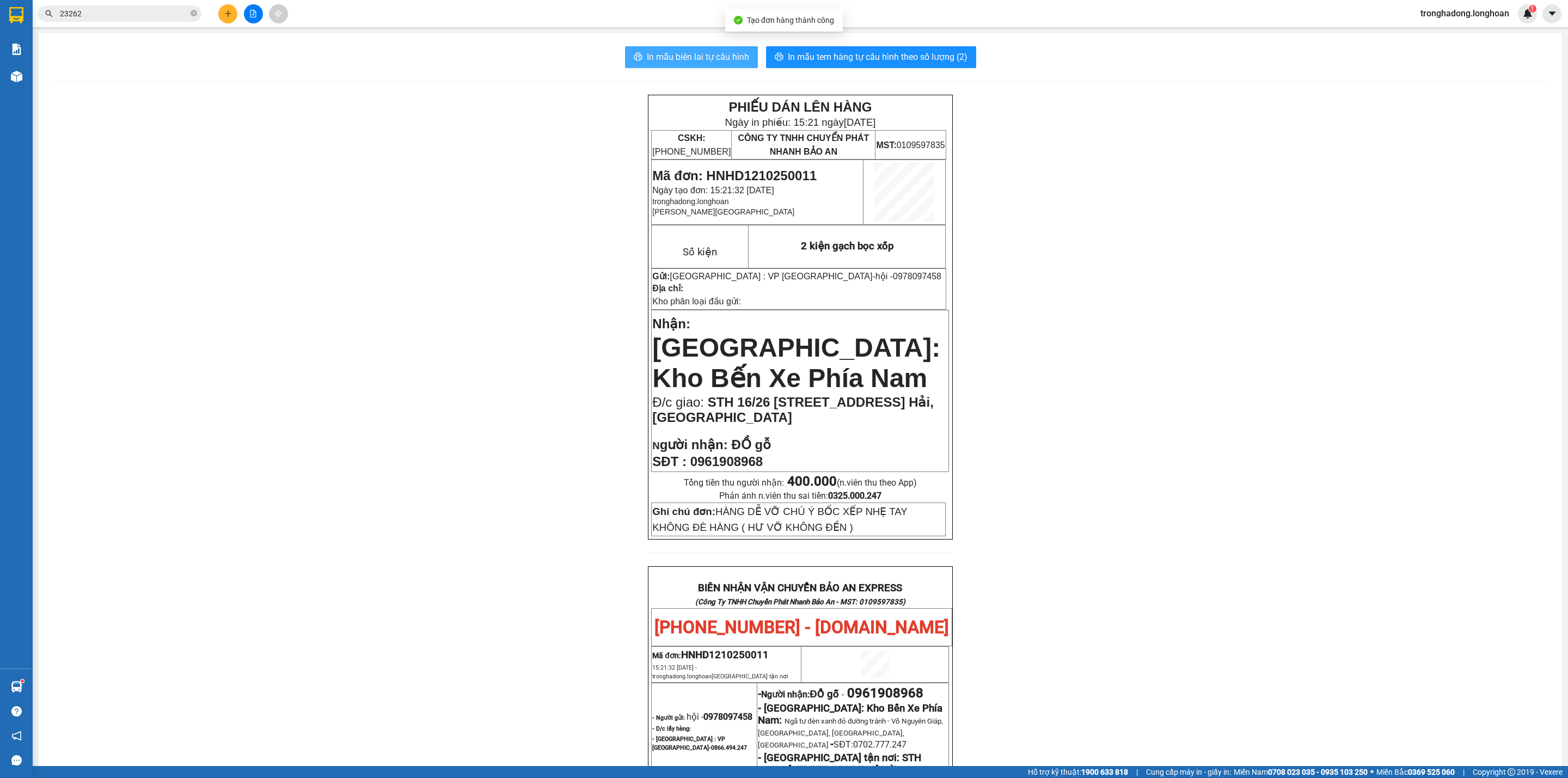
click at [693, 63] on span "In mẫu biên lai tự cấu hình" at bounding box center [698, 57] width 102 height 13
click at [889, 62] on span "In mẫu tem hàng tự cấu hình theo số lượng (2)" at bounding box center [878, 57] width 180 height 13
drag, startPoint x: 216, startPoint y: 8, endPoint x: 223, endPoint y: 8, distance: 7.0
click at [219, 8] on div at bounding box center [253, 14] width 82 height 19
drag, startPoint x: 850, startPoint y: 276, endPoint x: 779, endPoint y: 276, distance: 71.0
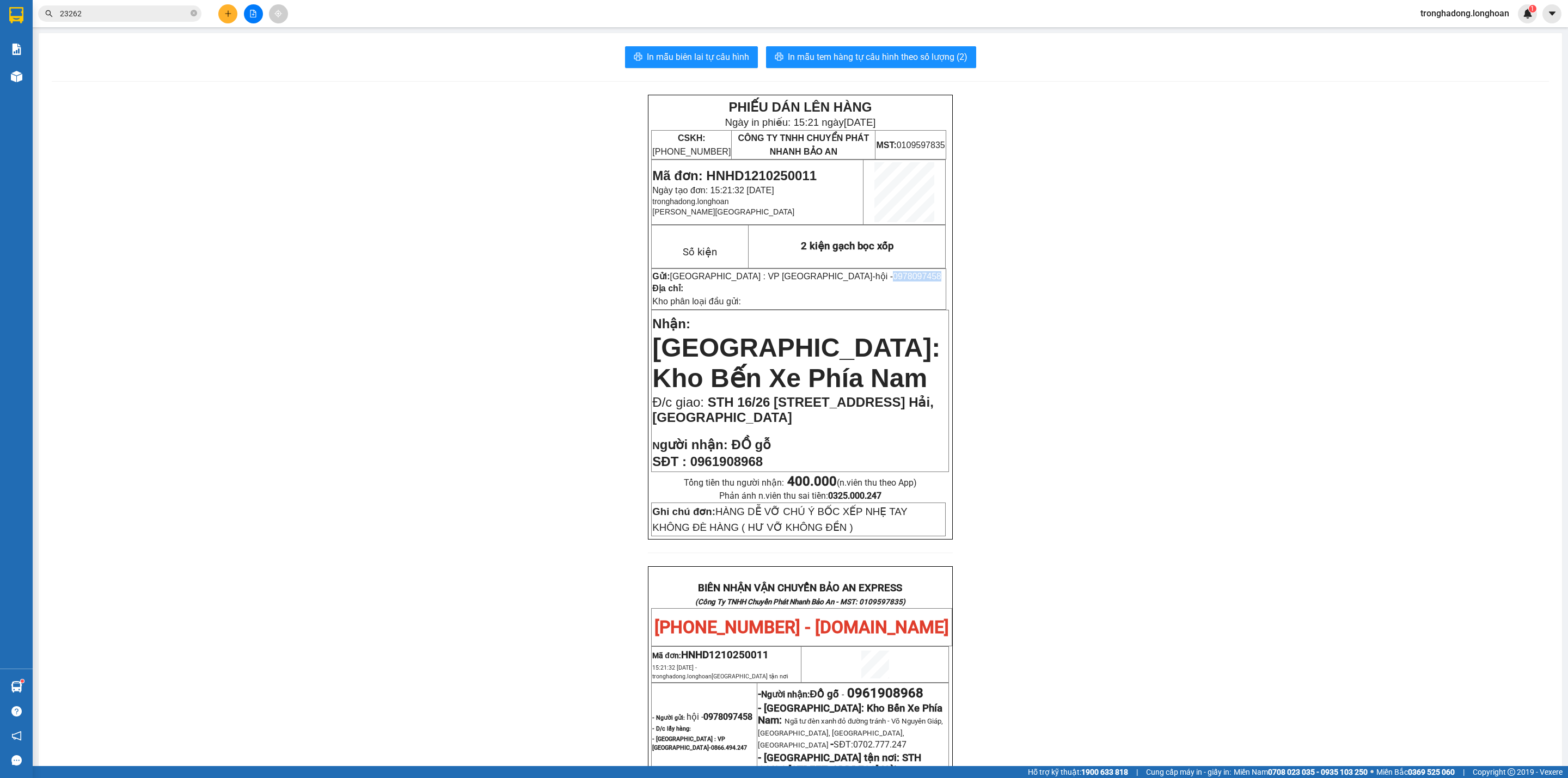
click at [779, 276] on p "Gửi: [GEOGRAPHIC_DATA] : VP [GEOGRAPHIC_DATA] - hội - 0978097458" at bounding box center [799, 276] width 293 height 10
copy span "0978097458"
click at [224, 5] on button at bounding box center [228, 14] width 19 height 19
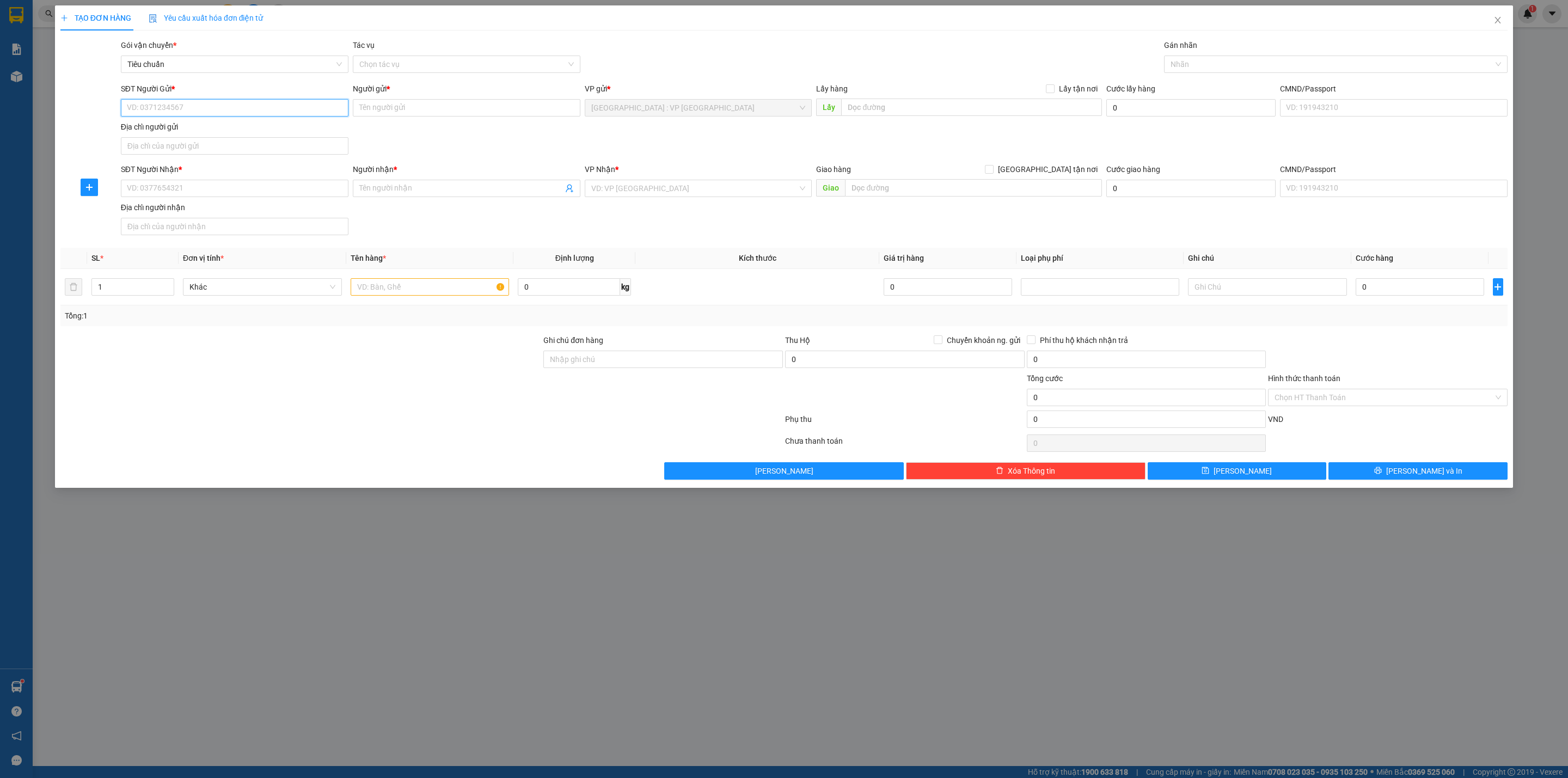
click at [220, 110] on input "SĐT Người Gửi *" at bounding box center [234, 108] width 228 height 18
paste input "0978097458"
click at [220, 110] on input "0978097458" at bounding box center [234, 108] width 228 height 18
type input "0978097458"
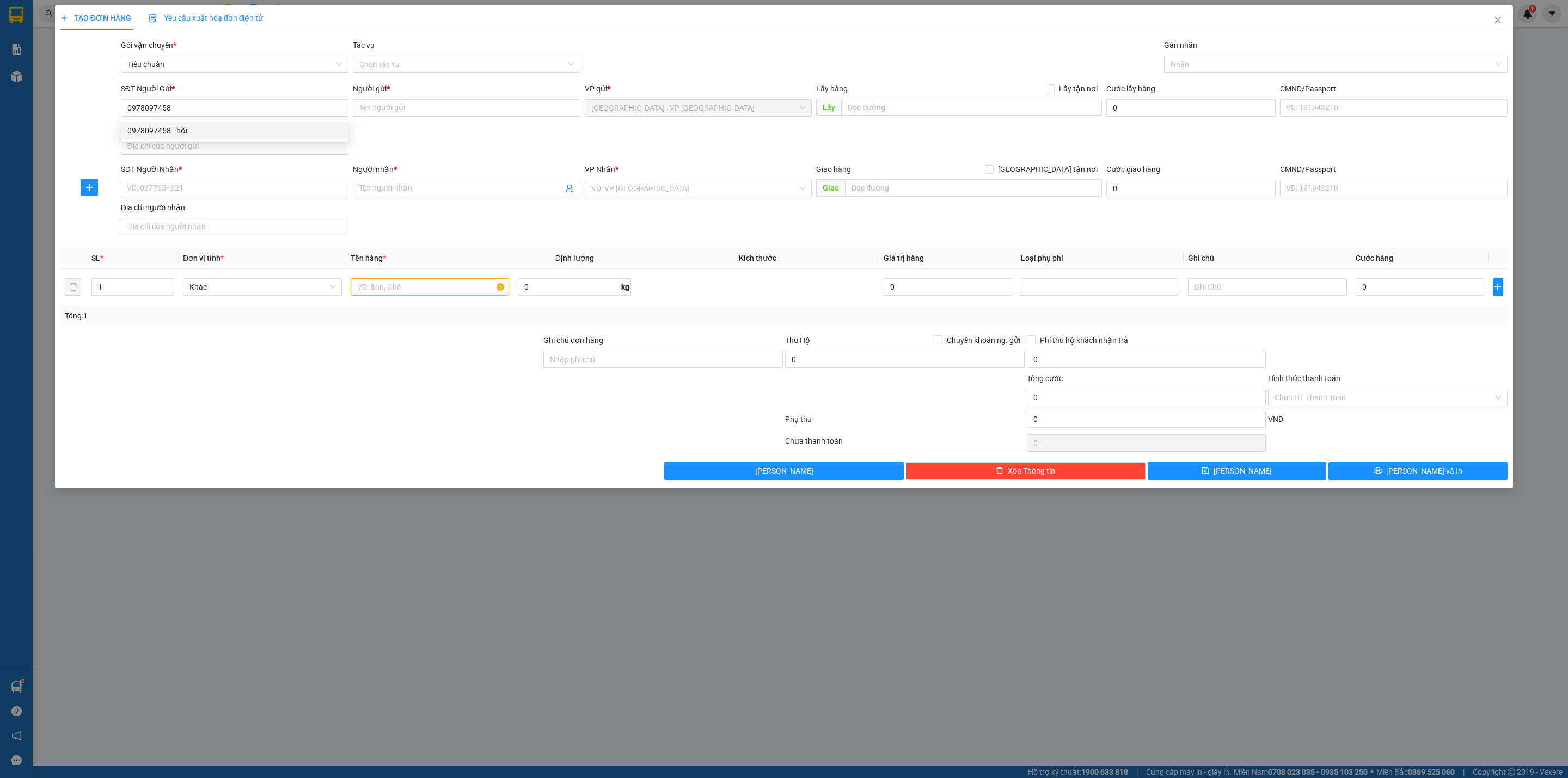
click at [216, 122] on div "0978097458 0978097458 - hội" at bounding box center [234, 131] width 228 height 22
click at [216, 122] on div "Địa chỉ người gửi" at bounding box center [234, 127] width 228 height 12
click at [216, 137] on input "Địa chỉ người gửi" at bounding box center [234, 146] width 228 height 18
click at [209, 116] on input "0978097458" at bounding box center [234, 108] width 228 height 18
click at [218, 130] on div "0978097458 - hội" at bounding box center [234, 130] width 214 height 12
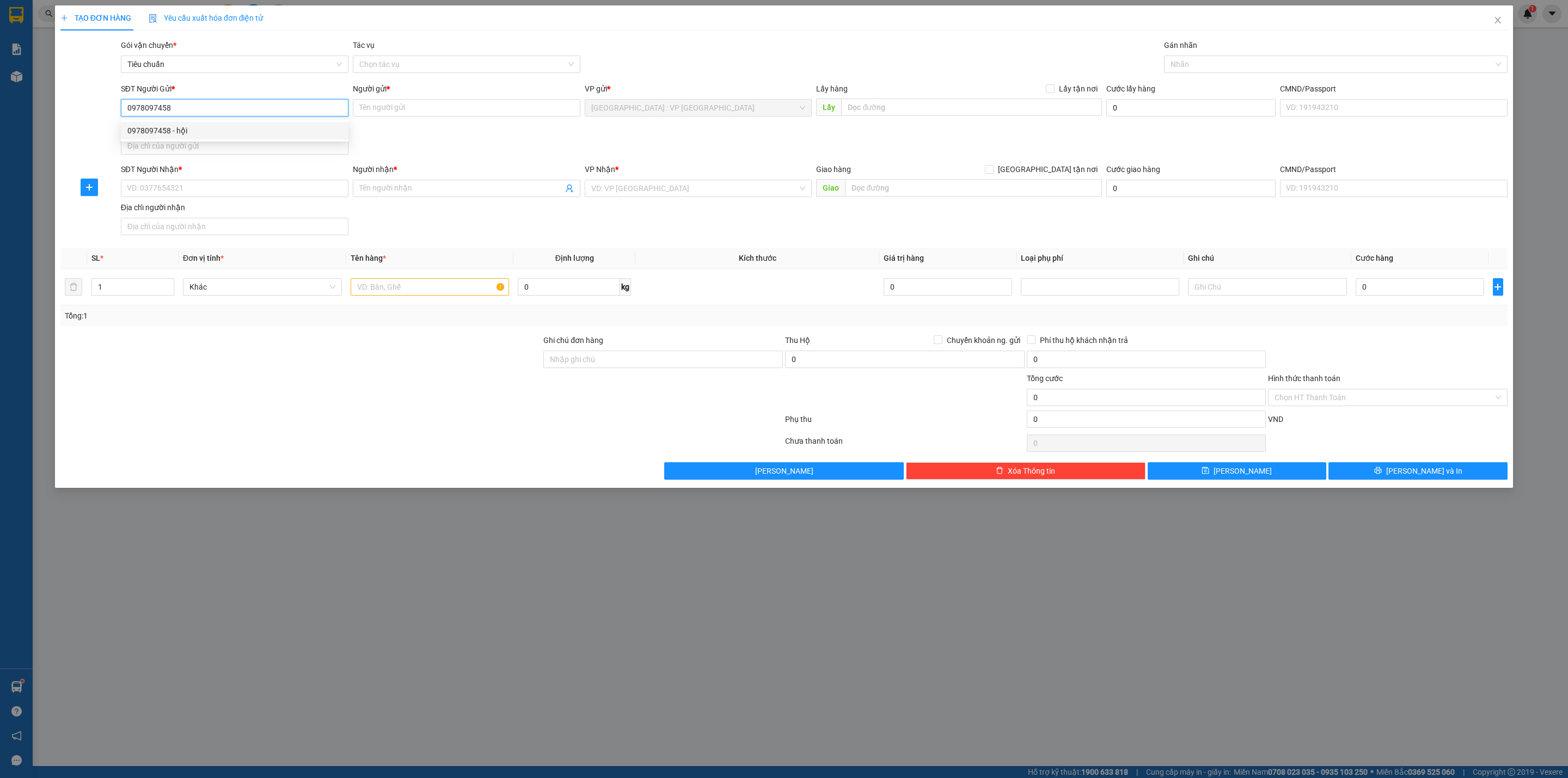
type input "hội"
checkbox input "true"
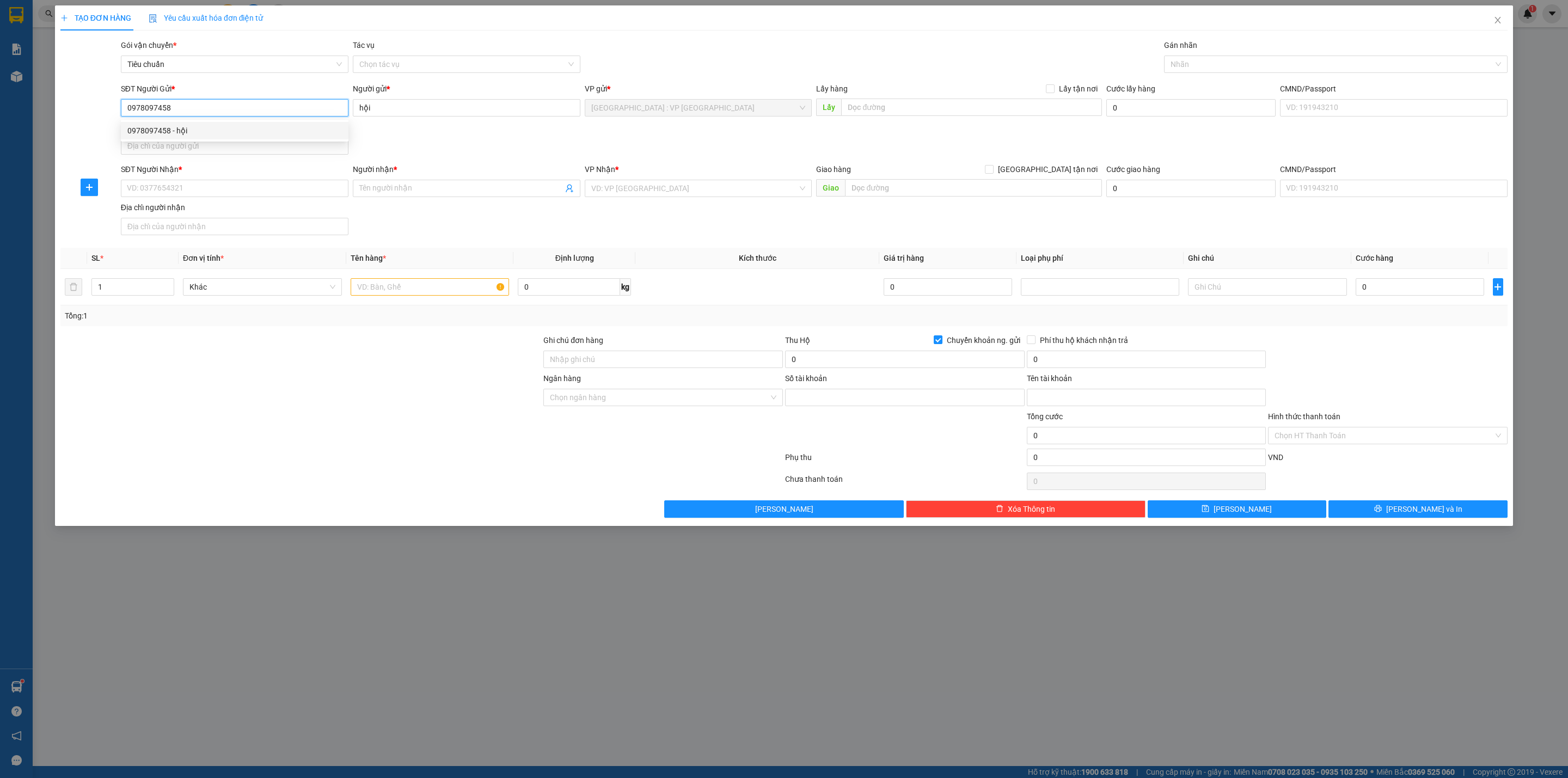
type input "1505202066666"
type input "Phùng Xuân Hội"
drag, startPoint x: 247, startPoint y: 201, endPoint x: 242, endPoint y: 189, distance: 13.0
click at [244, 196] on div "SĐT Người Nhận * VD: 0377654321" at bounding box center [234, 183] width 228 height 38
click at [242, 189] on input "SĐT Người Nhận *" at bounding box center [234, 189] width 228 height 18
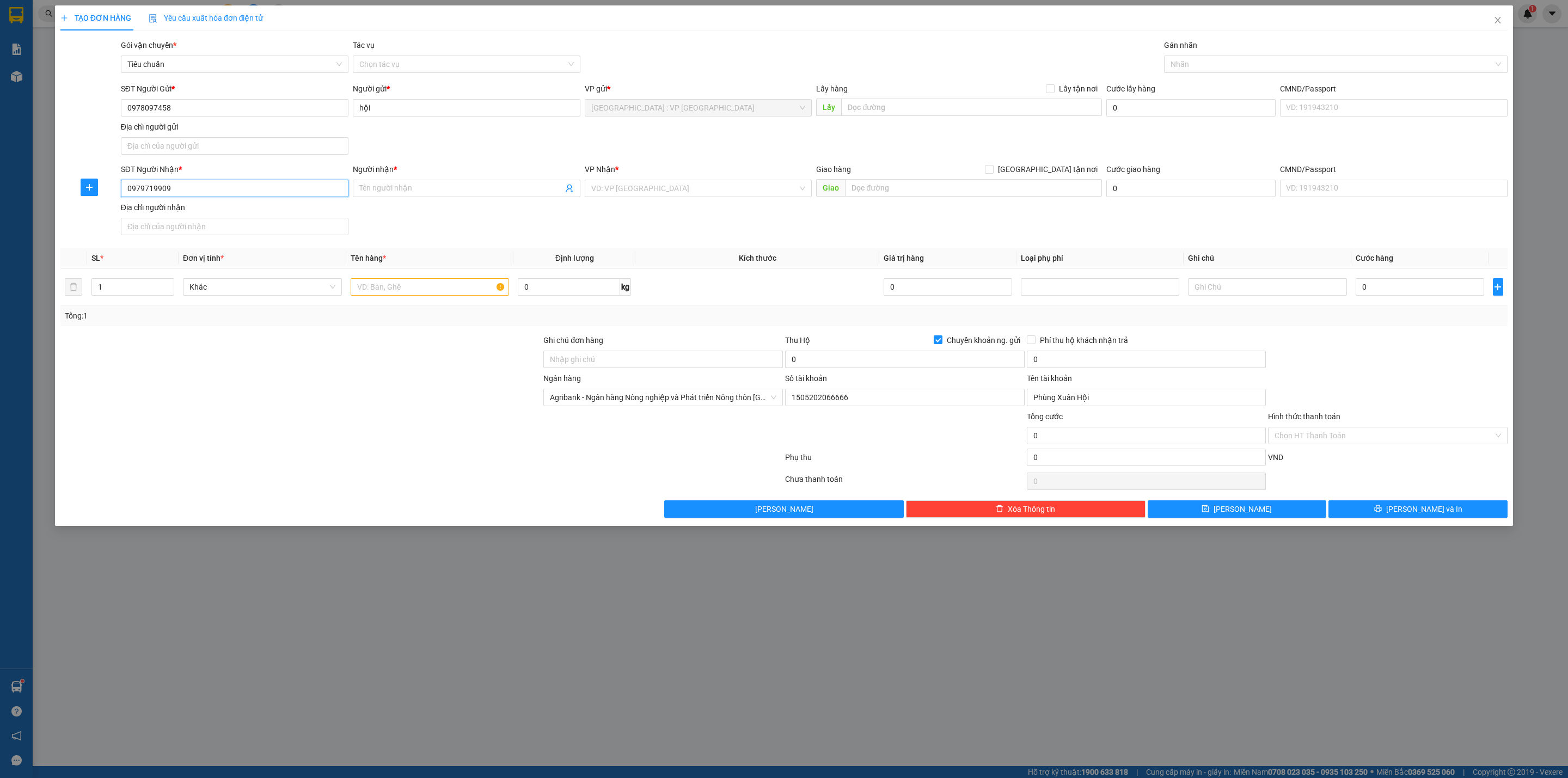
type input "0979719909"
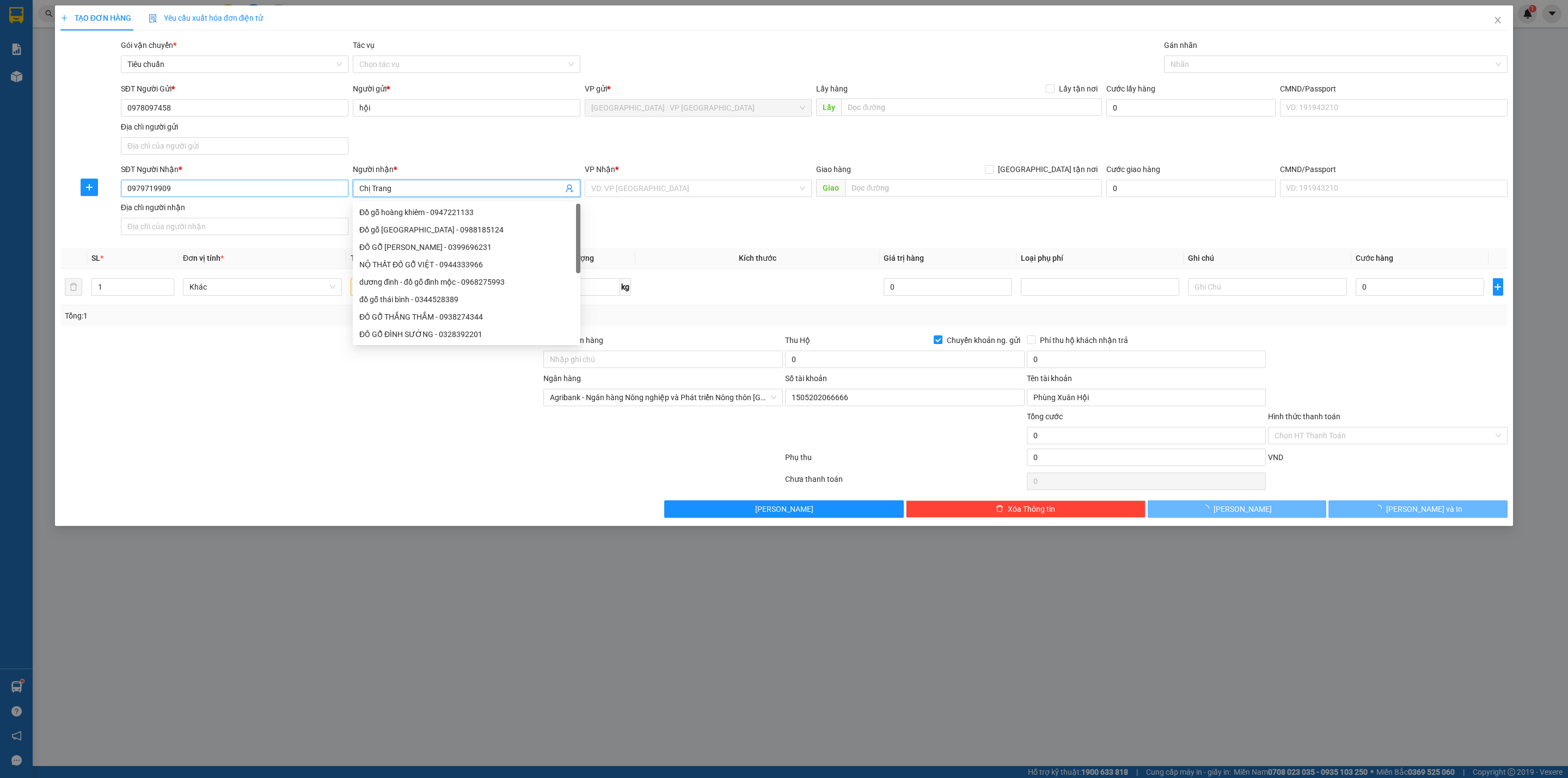
type input "Chị Trang"
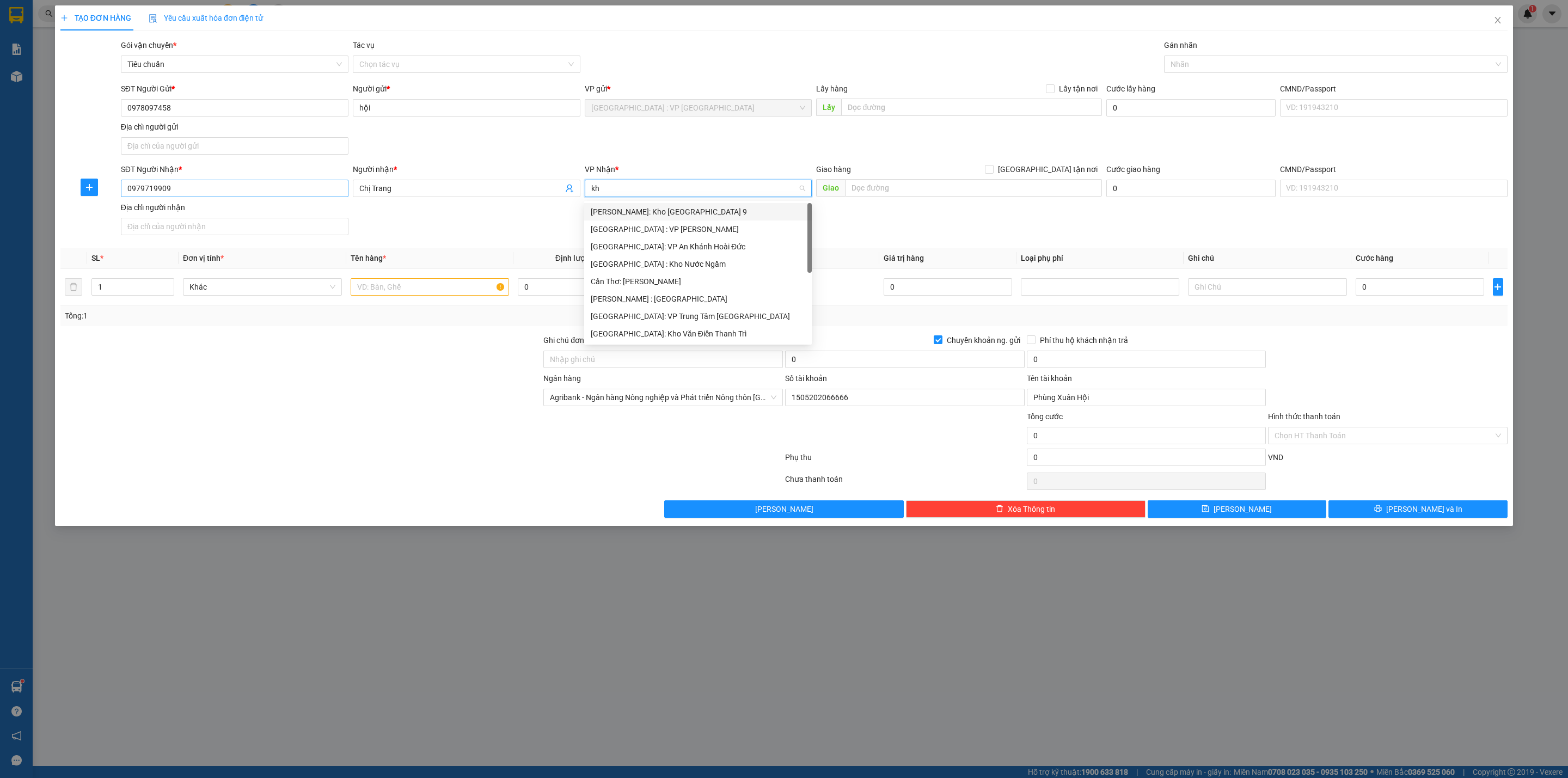
type input "khe"
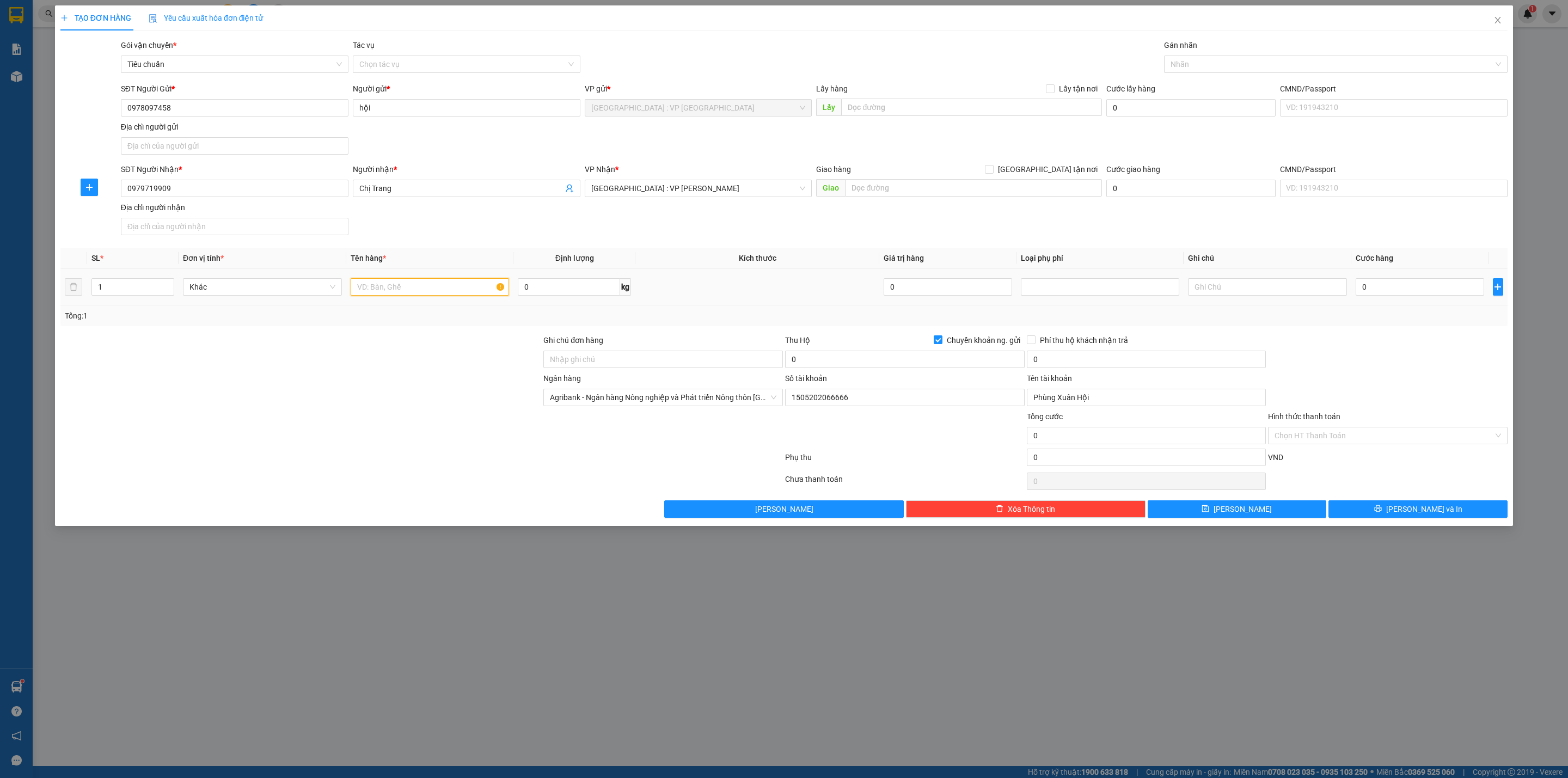
click at [432, 289] on input "text" at bounding box center [430, 287] width 159 height 18
type input "2 kiện gạch bọc xốp"
click at [119, 289] on input "1" at bounding box center [133, 287] width 82 height 16
type input "2"
click at [547, 286] on input "0" at bounding box center [569, 287] width 102 height 18
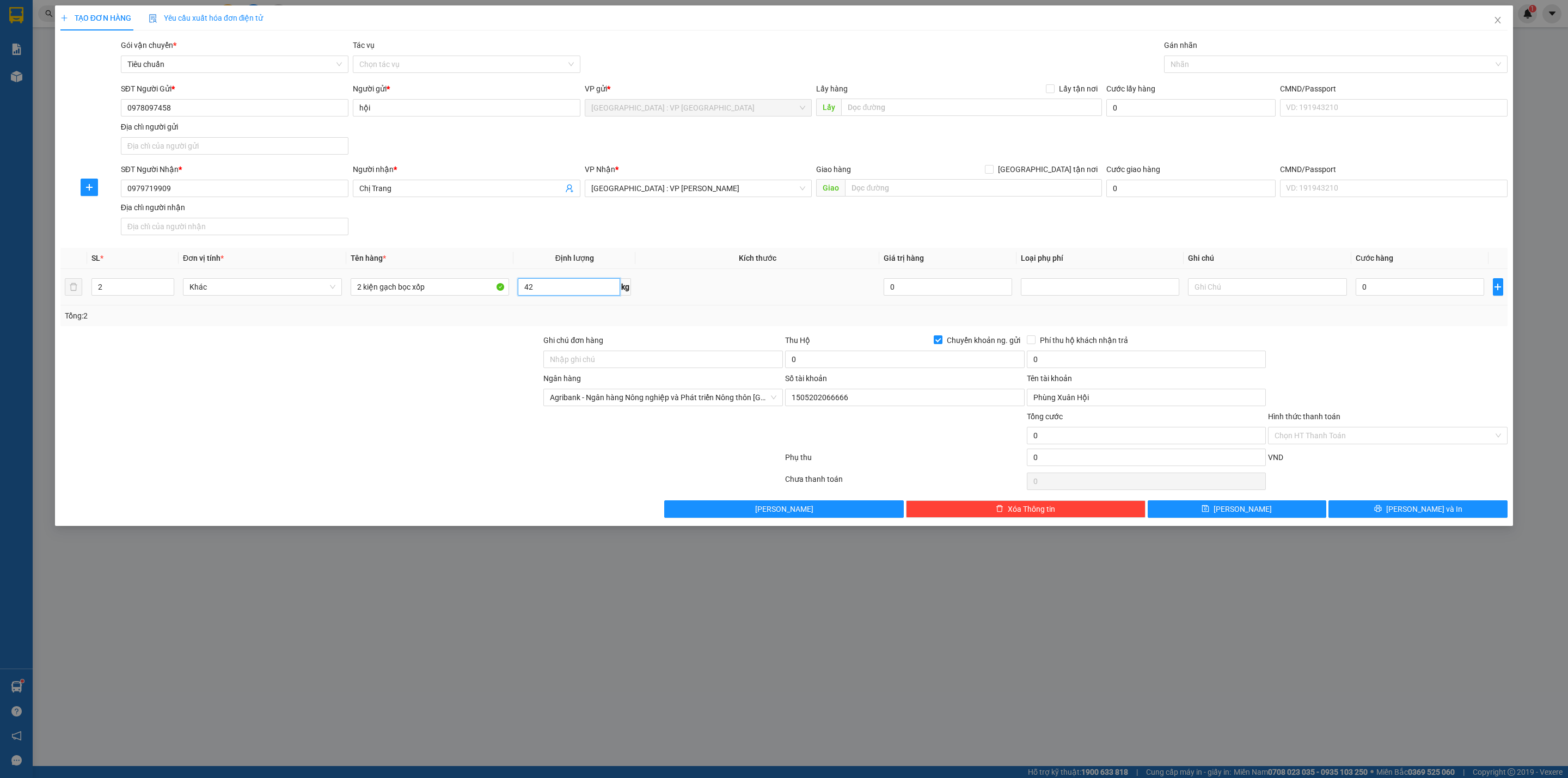
type input "42"
click at [771, 283] on td at bounding box center [757, 287] width 244 height 37
click at [1411, 287] on input "0" at bounding box center [1420, 287] width 128 height 18
type input "1"
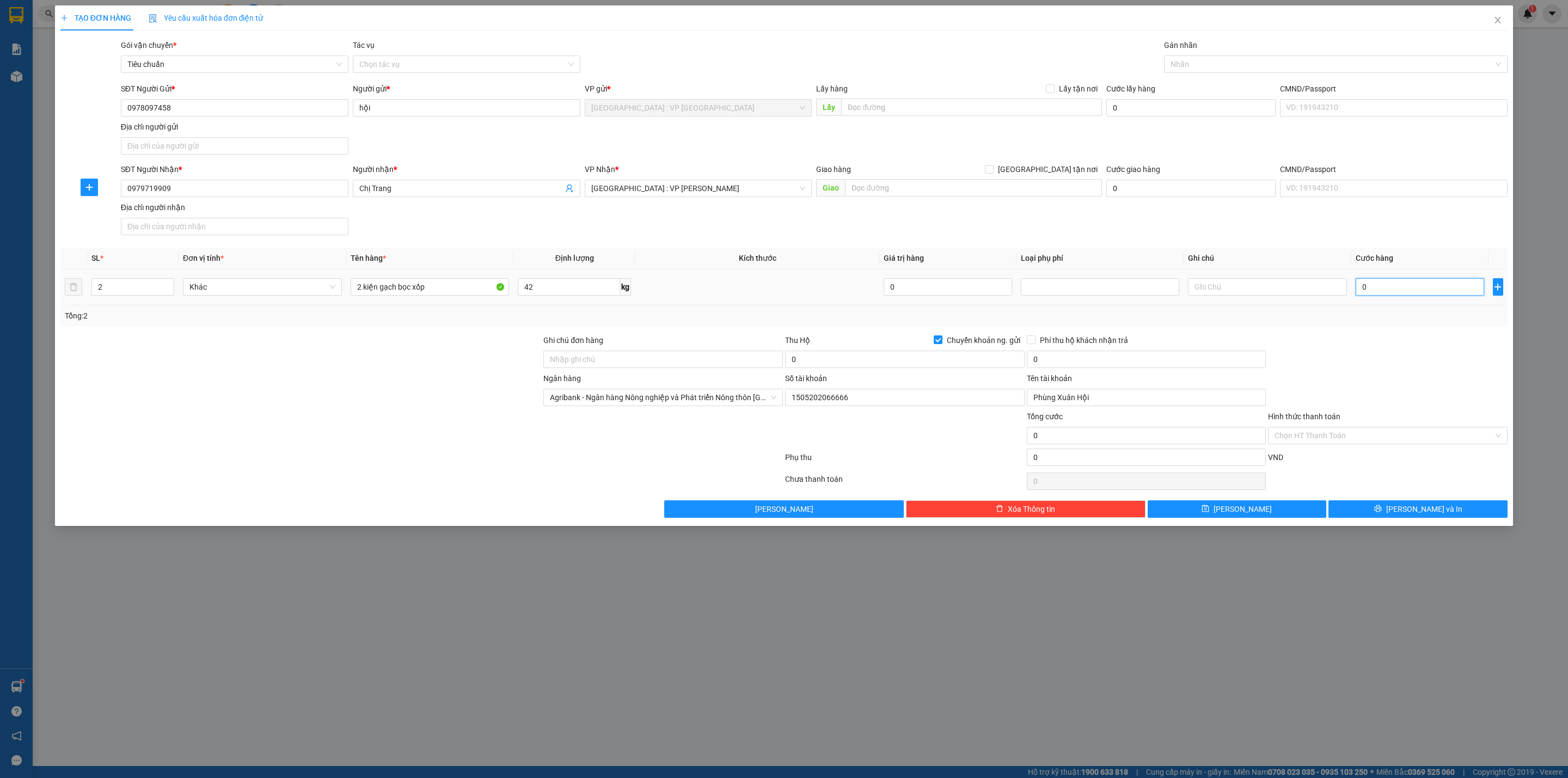
type input "1"
type input "19"
type input "190"
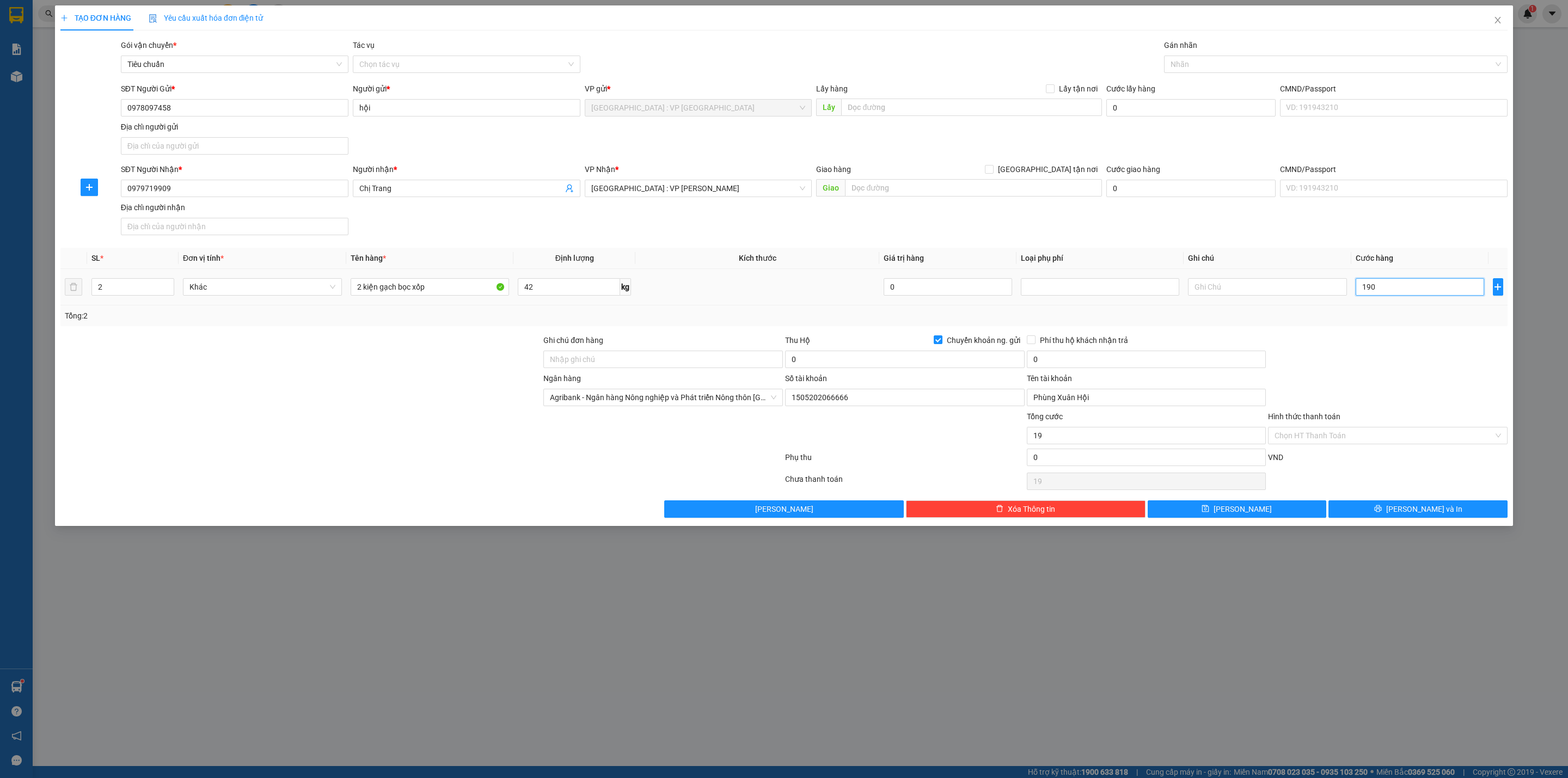
type input "190"
type input "1.900"
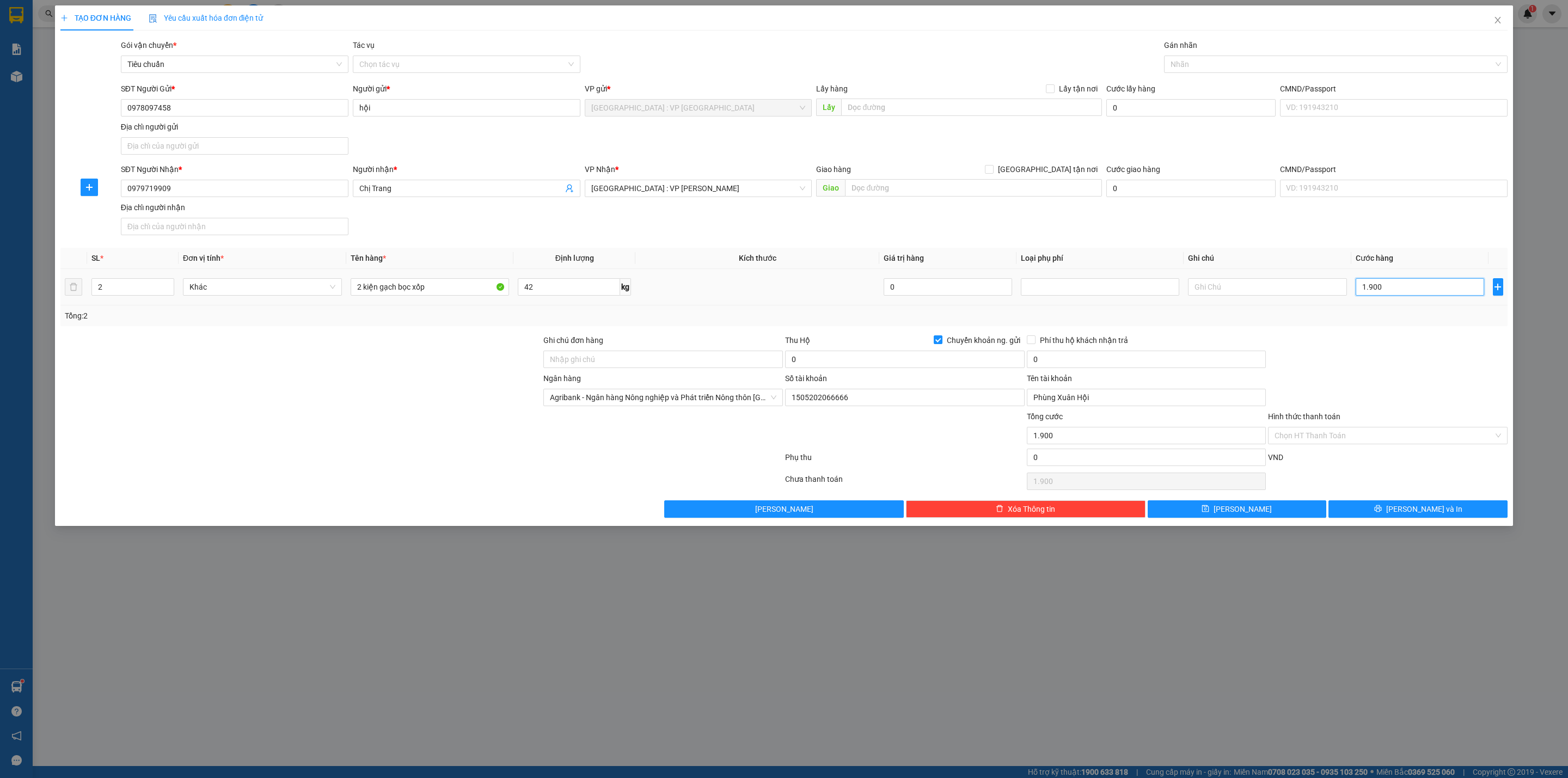
type input "19.000"
type input "190.000"
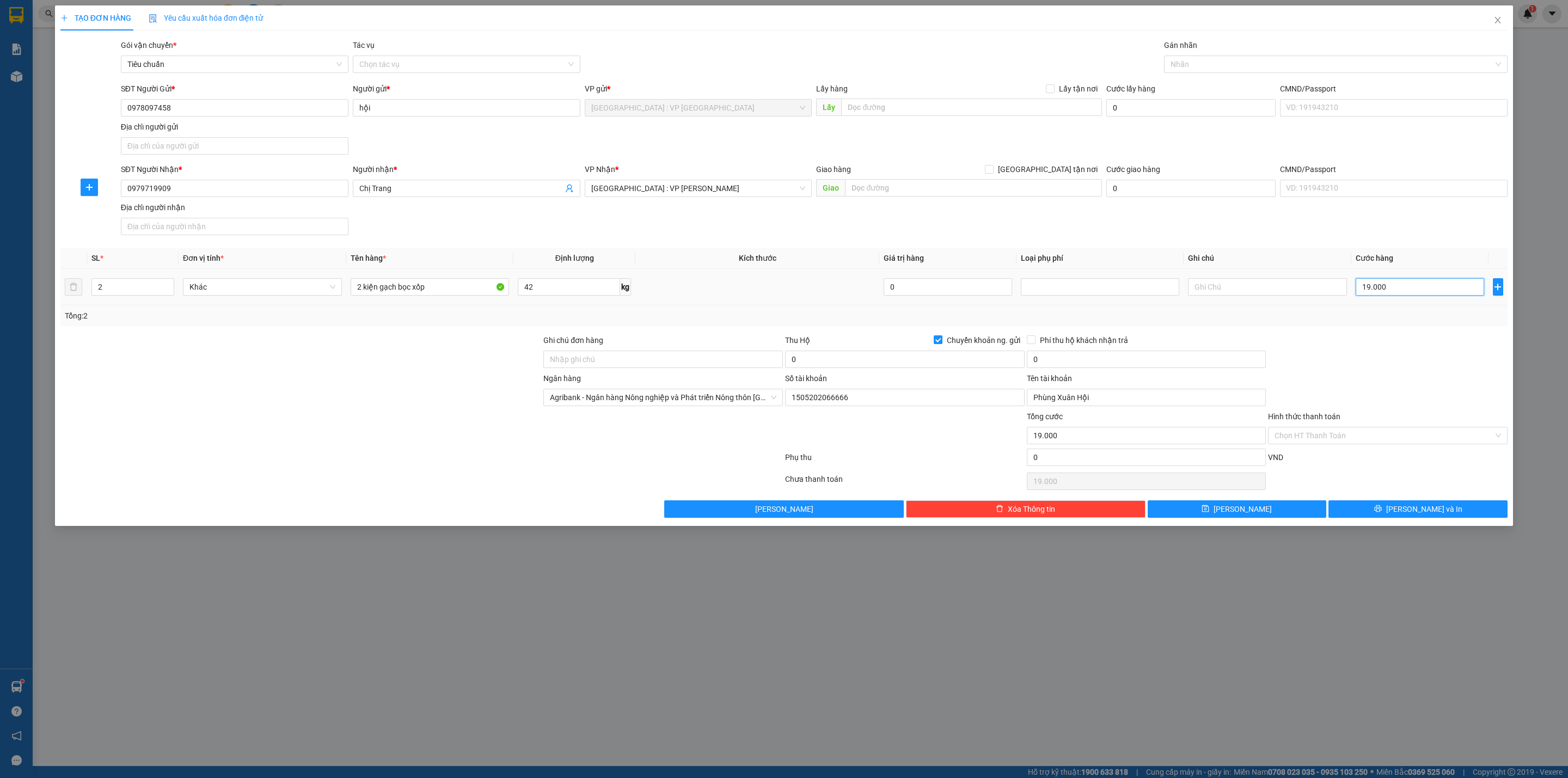
type input "190.000"
click at [1382, 366] on div at bounding box center [1387, 354] width 242 height 38
click at [1057, 464] on input "0" at bounding box center [1147, 458] width 239 height 18
type input "190.003"
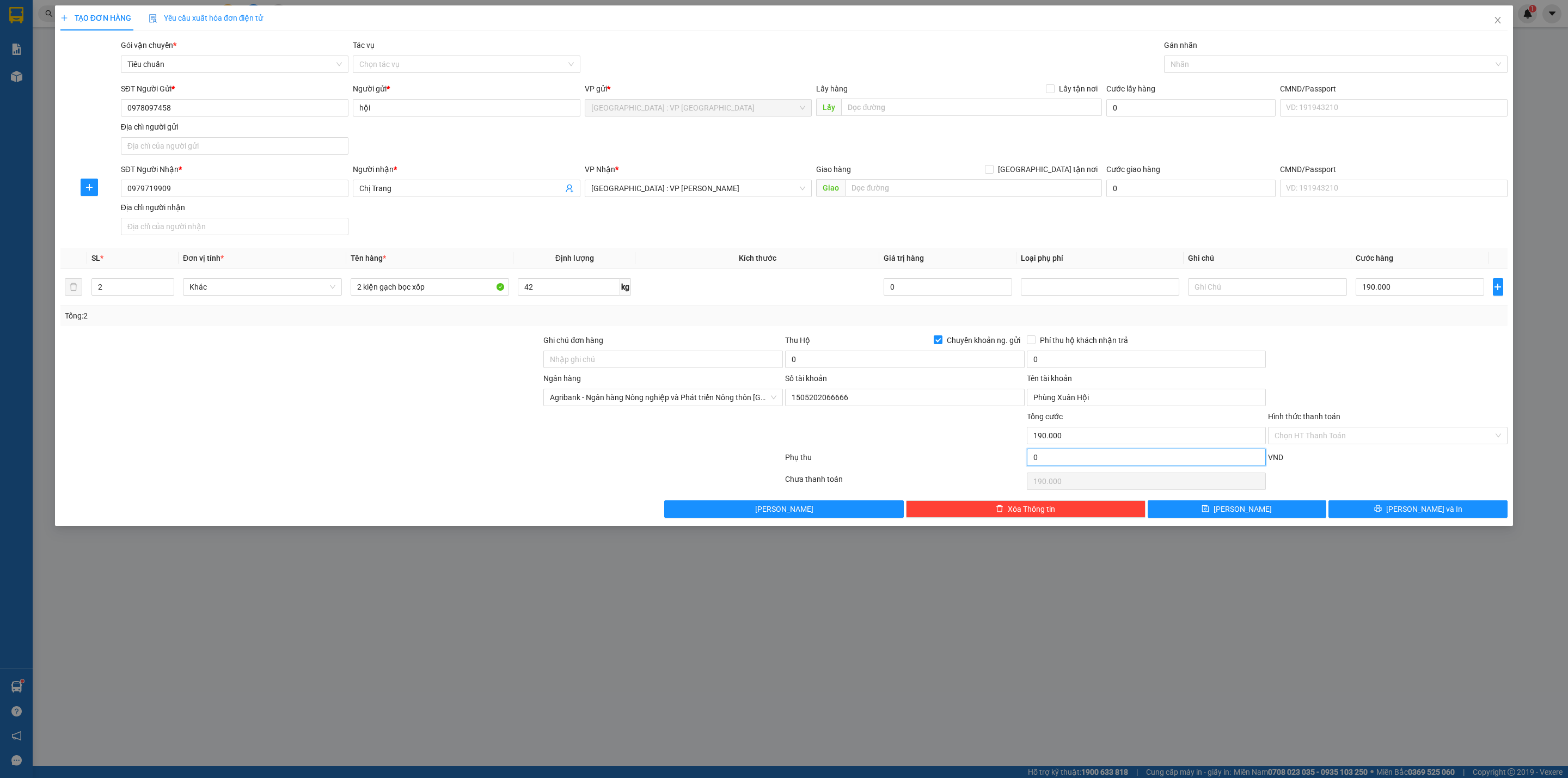
type input "3"
type input "190.003"
type input "190.000"
type input "0"
type input "190.000"
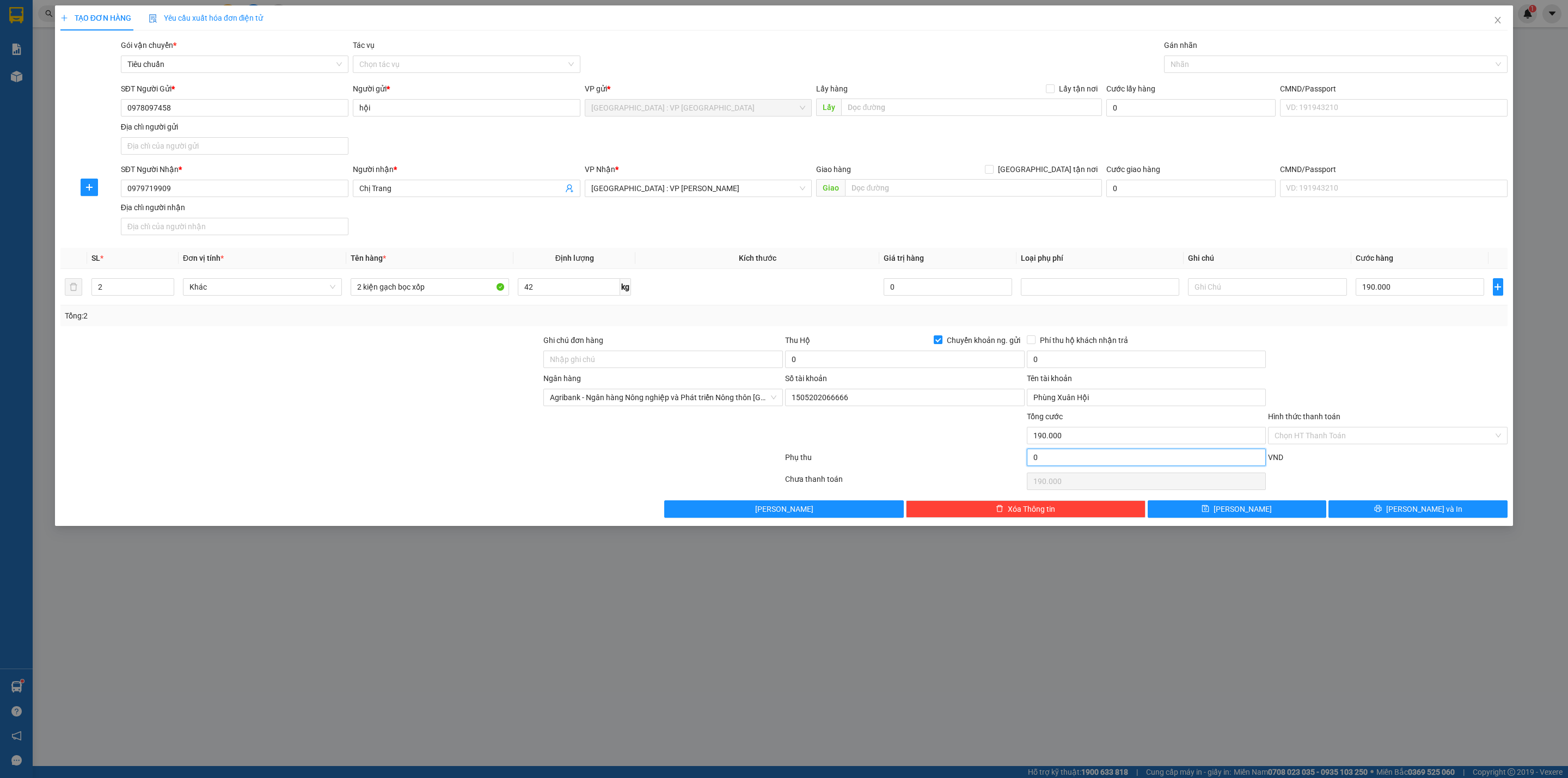
type input "4"
type input "190.040"
type input "40"
type input "190.040"
type input "190.400"
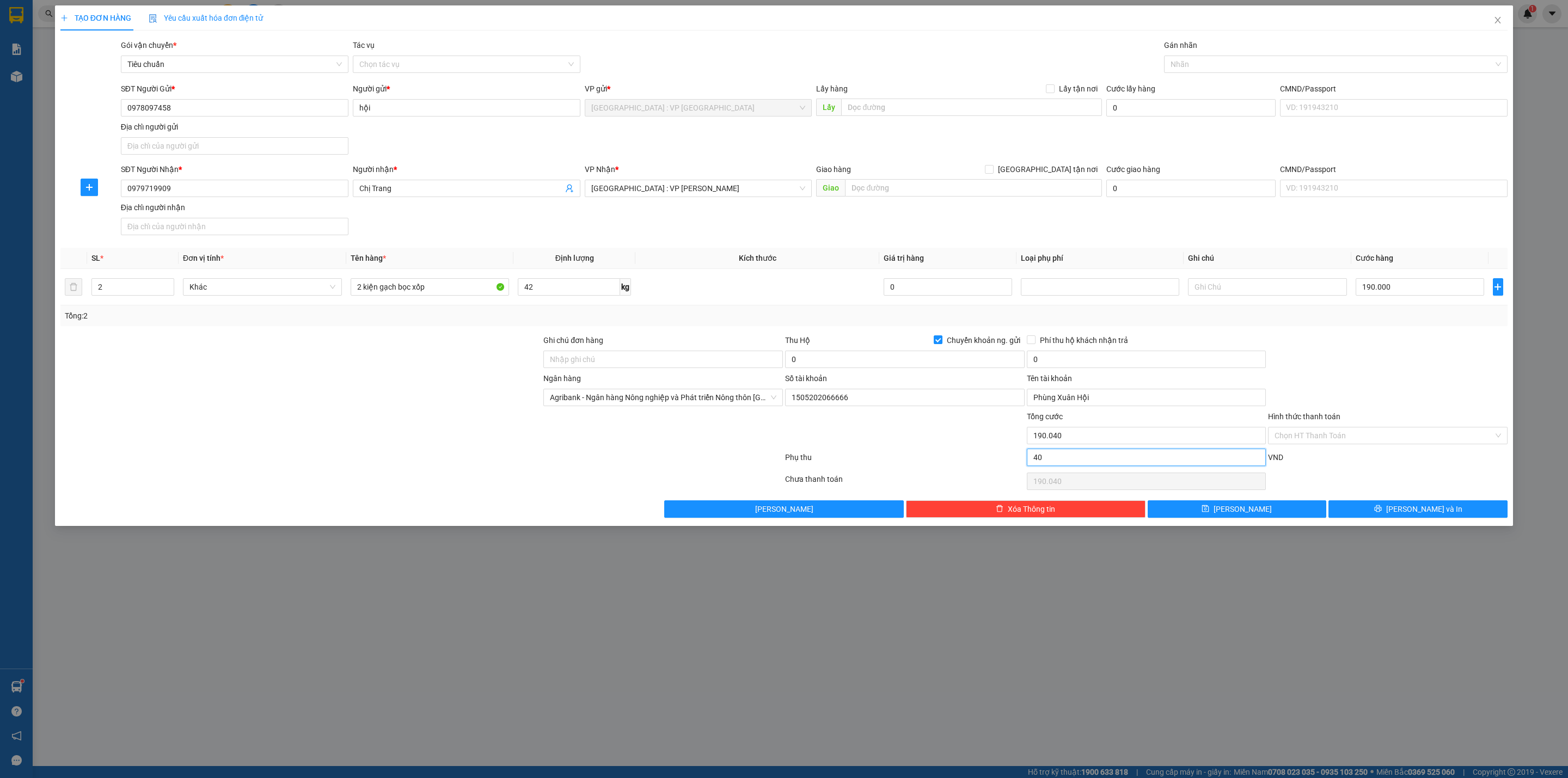
type input "400"
type input "190.400"
type input "194.000"
type input "4.000"
type input "194.000"
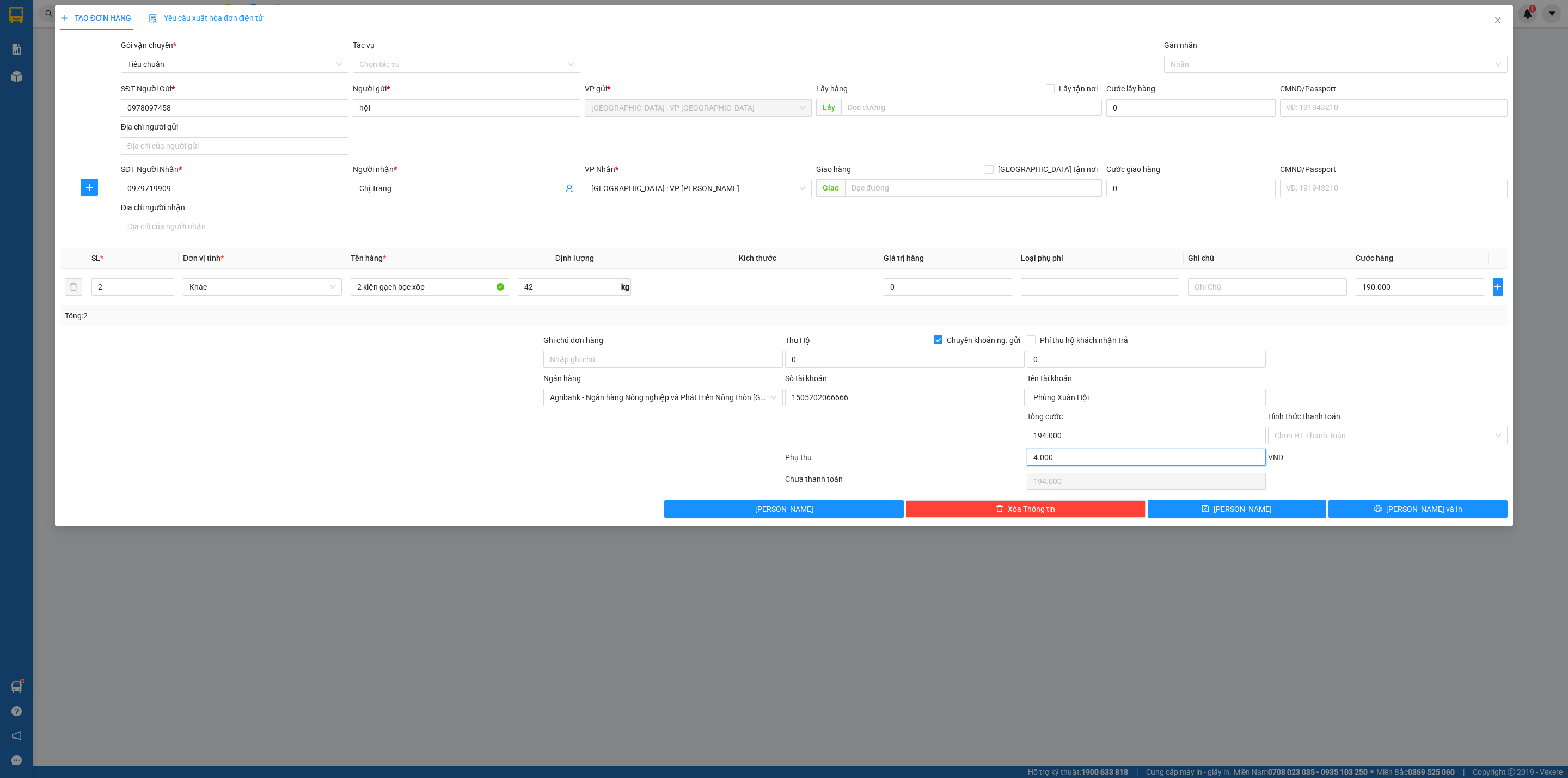
type input "230.000"
type input "40.000"
type input "230.000"
type input "40.000"
click at [792, 455] on div "Phụ thu" at bounding box center [905, 461] width 242 height 19
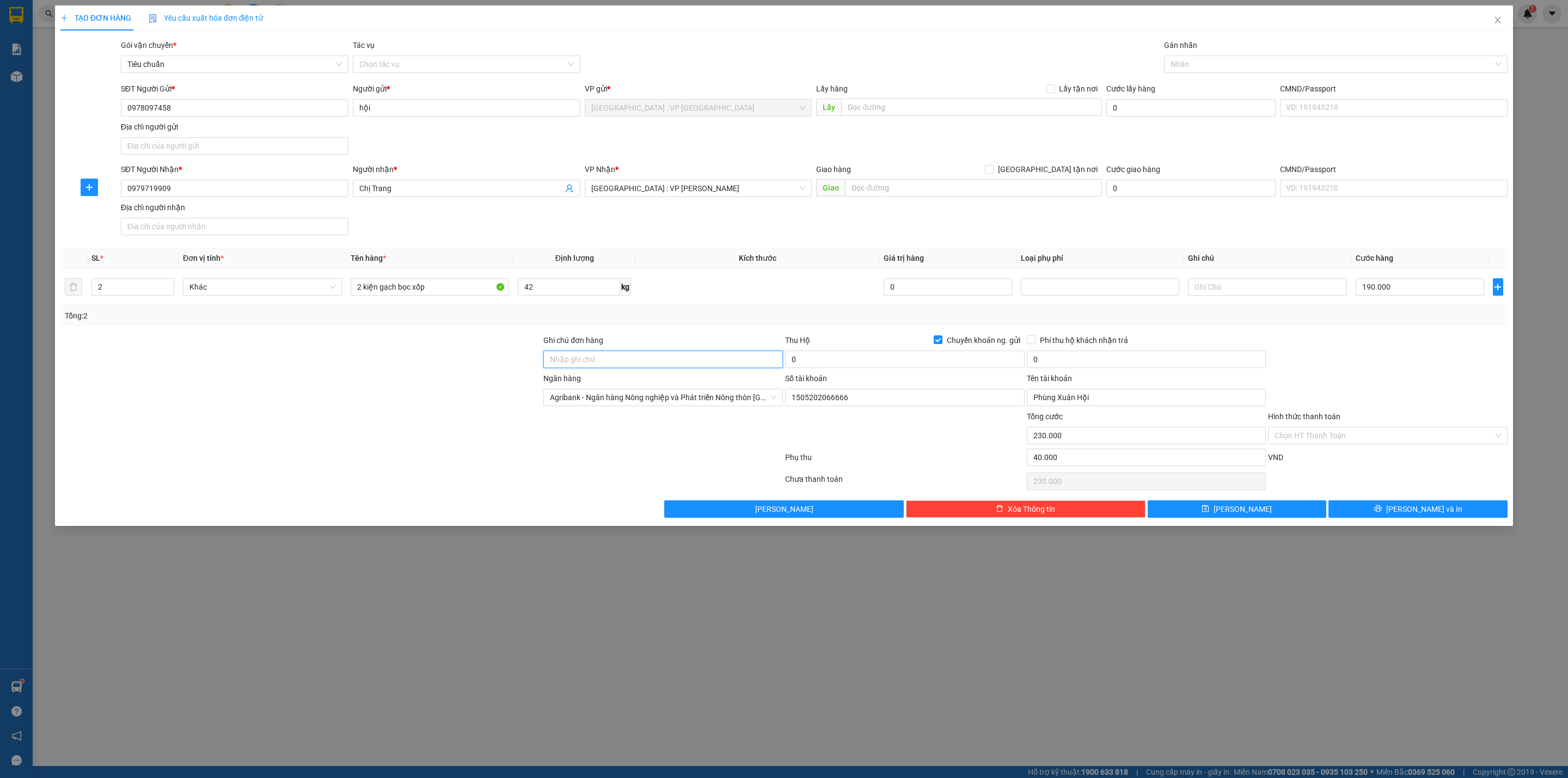
drag, startPoint x: 600, startPoint y: 366, endPoint x: 618, endPoint y: 373, distance: 19.3
click at [600, 366] on input "Ghi chú đơn hàng" at bounding box center [662, 360] width 239 height 18
type input "HÀNG DỄ VỠ CHÚ Ý BỐC XẾP NHẸ TAY KHÔNG ĐÈ HÀNG ( HƯ VỠ KHÔNG ĐỀN GIÁ TRỊ HÀNG )"
click at [1387, 518] on button "[PERSON_NAME] và In" at bounding box center [1418, 509] width 179 height 18
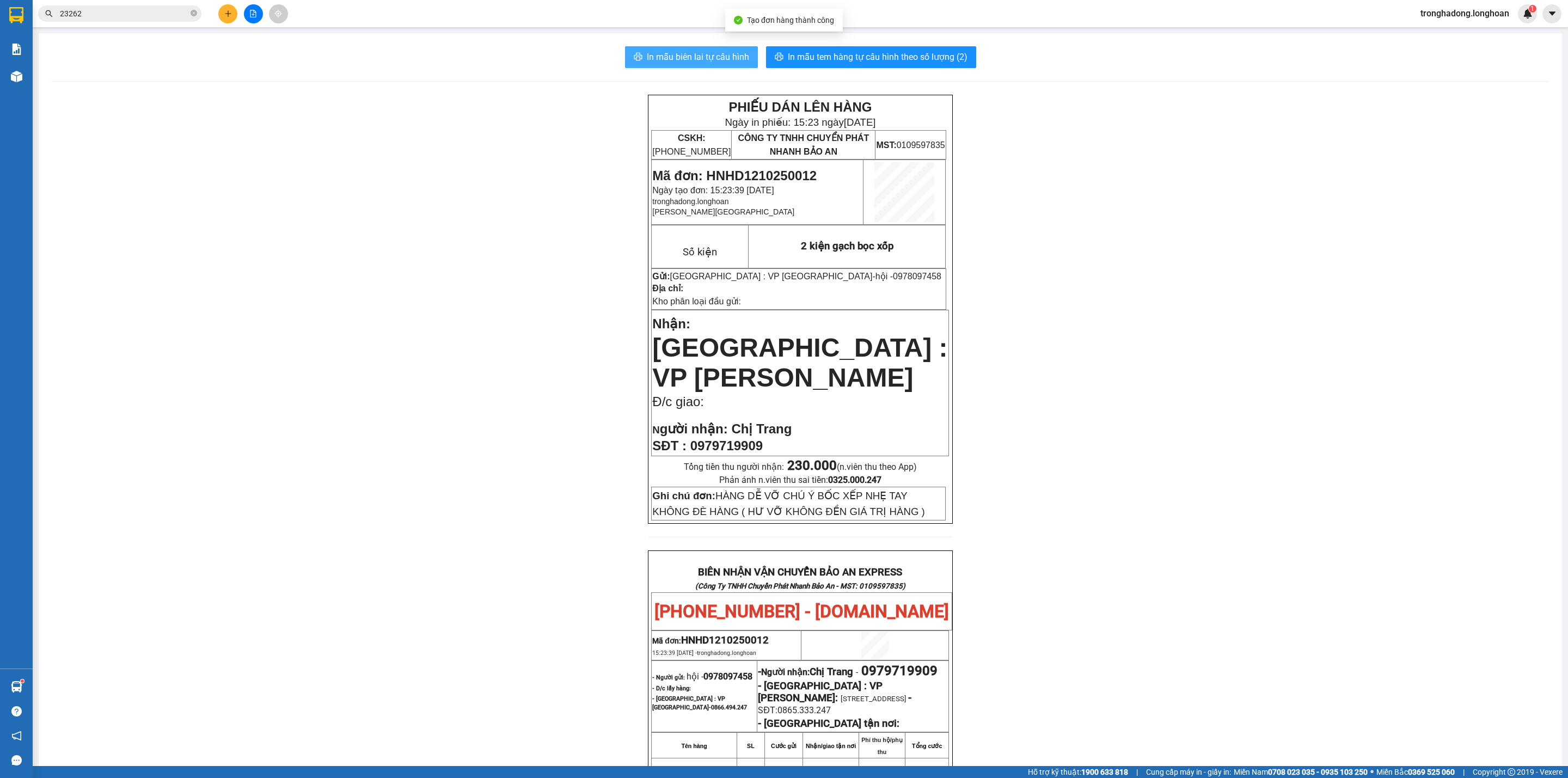
click at [711, 56] on span "In mẫu biên lai tự cấu hình" at bounding box center [698, 57] width 102 height 13
click at [1077, 492] on div "PHIẾU DÁN LÊN HÀNG Ngày in phiếu: 15:23 [DATE] CSKH: [PHONE_NUMBER] CÔNG TY TNH…" at bounding box center [800, 623] width 1497 height 1055
